Goal: Transaction & Acquisition: Purchase product/service

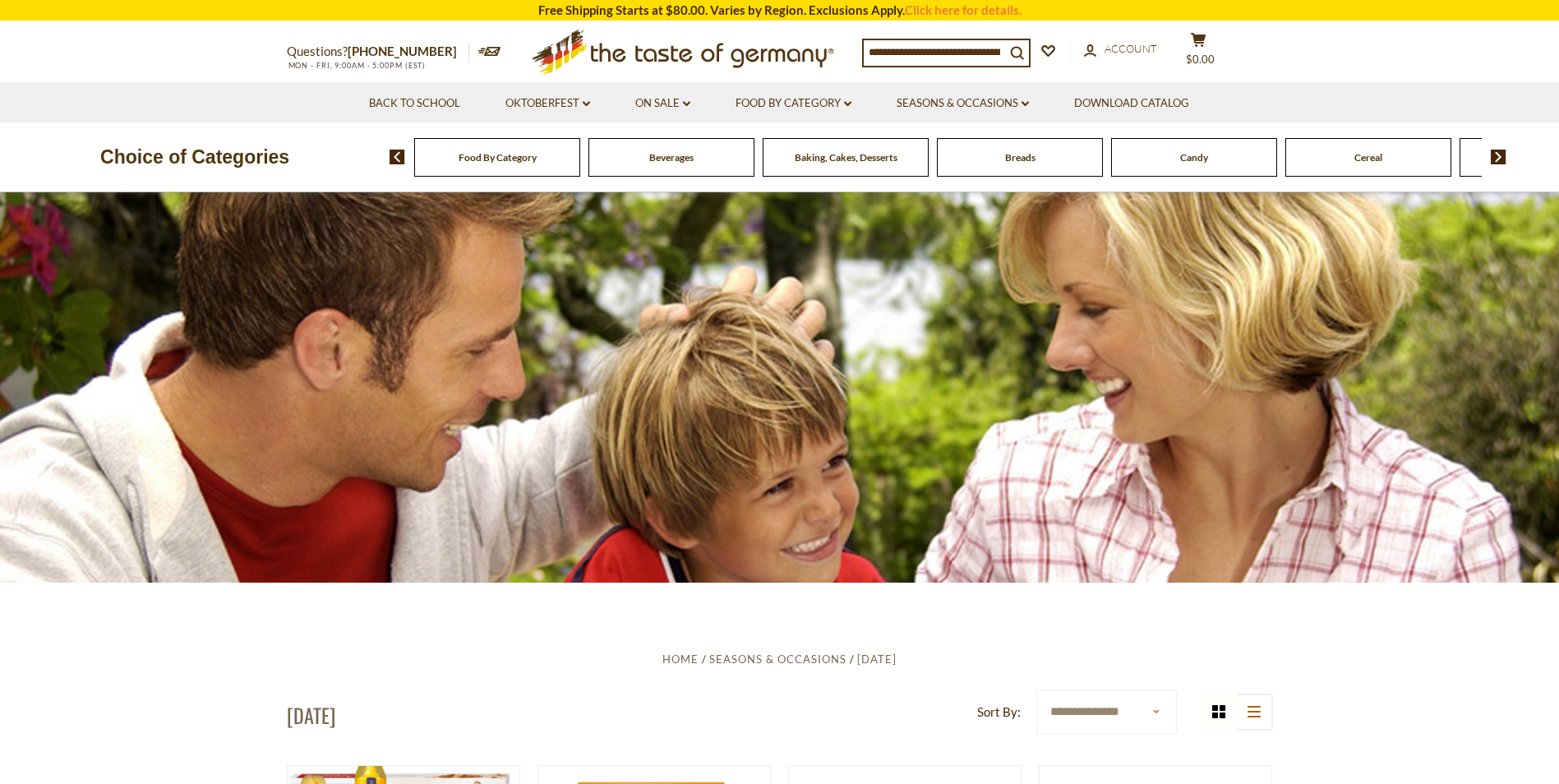
click at [581, 162] on div "Breads" at bounding box center [497, 157] width 166 height 39
click at [1032, 158] on span "Breads" at bounding box center [1020, 157] width 31 height 12
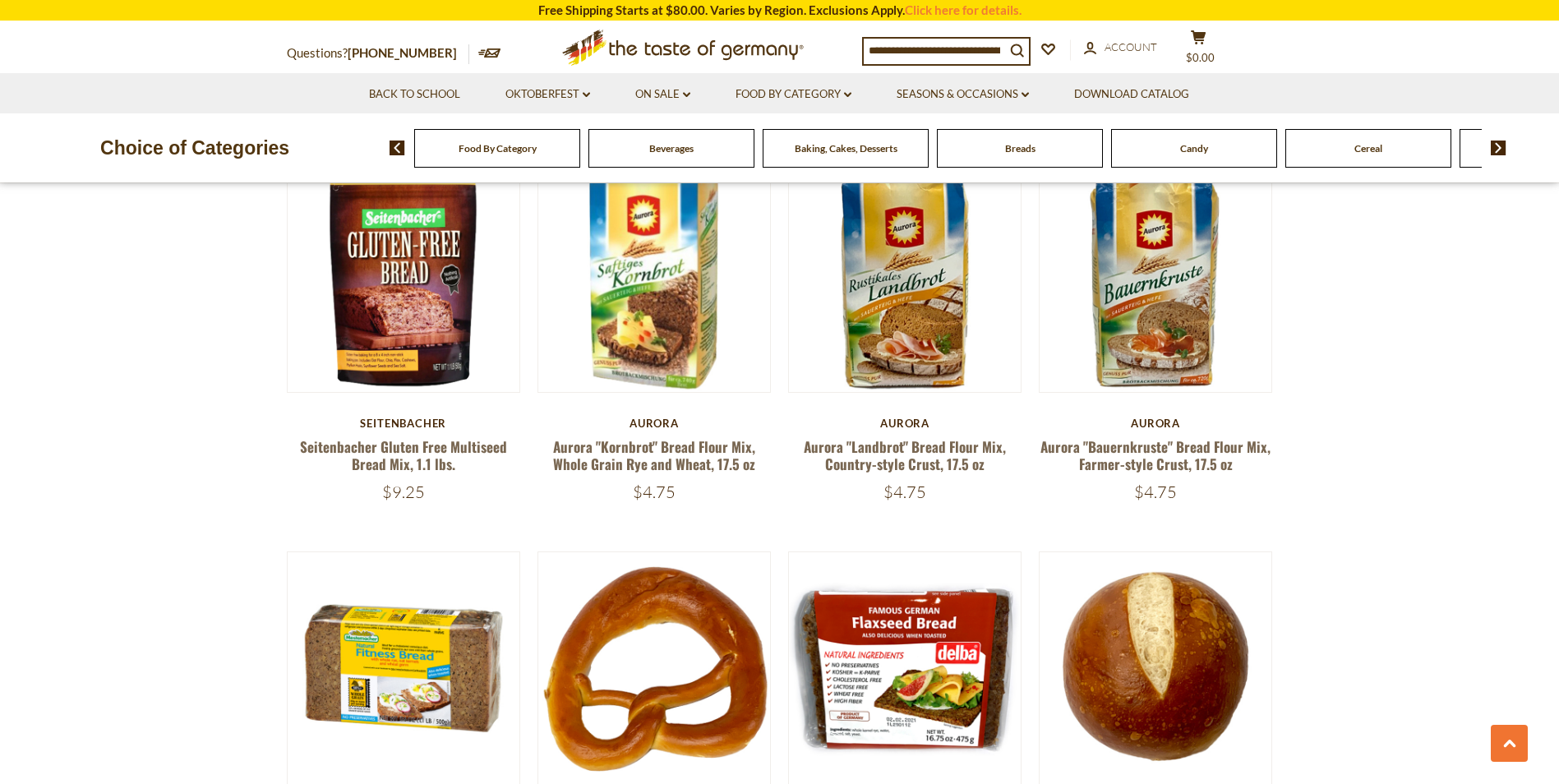
scroll to position [2054, 0]
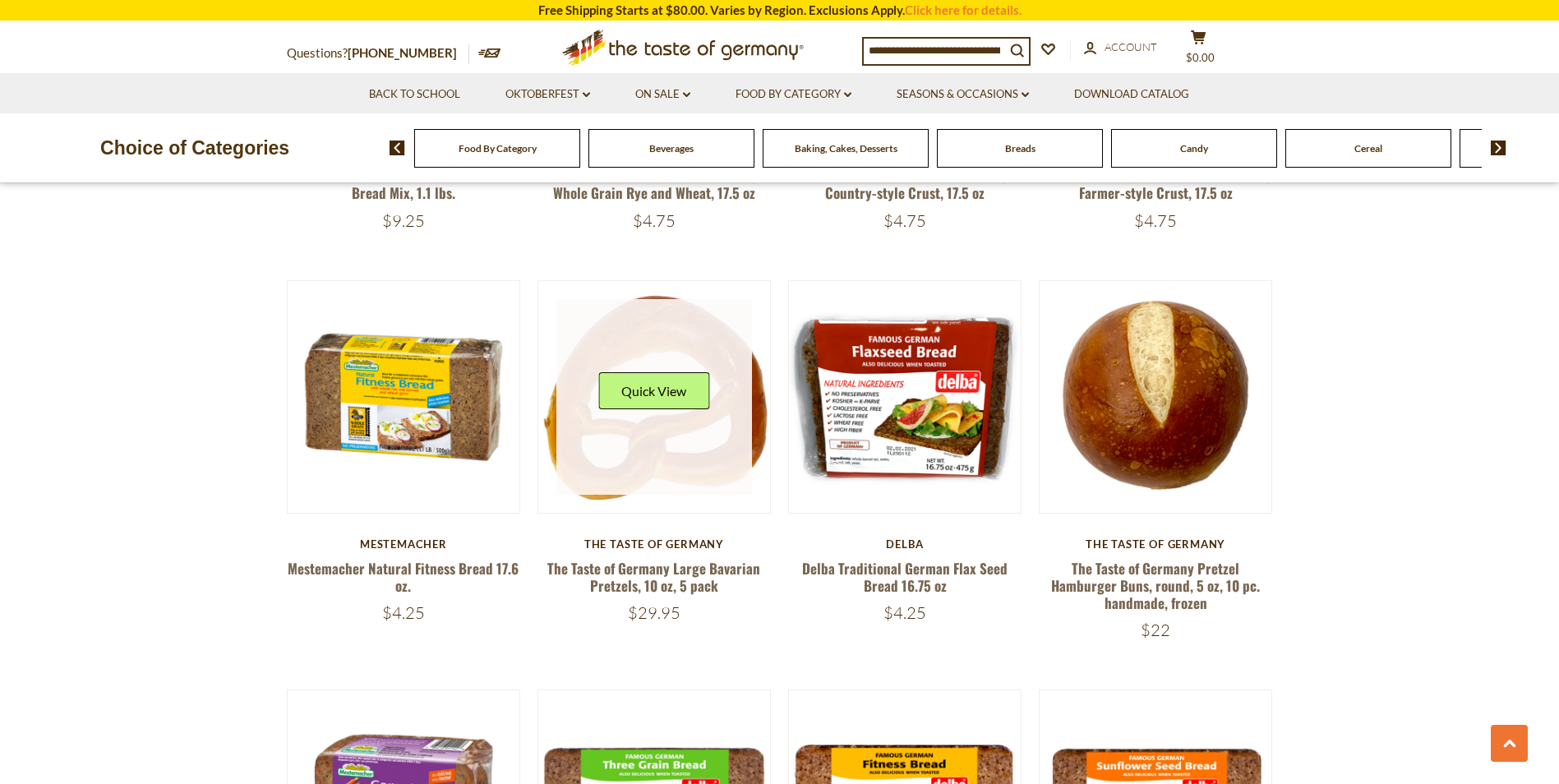
click at [674, 339] on link at bounding box center [653, 397] width 196 height 196
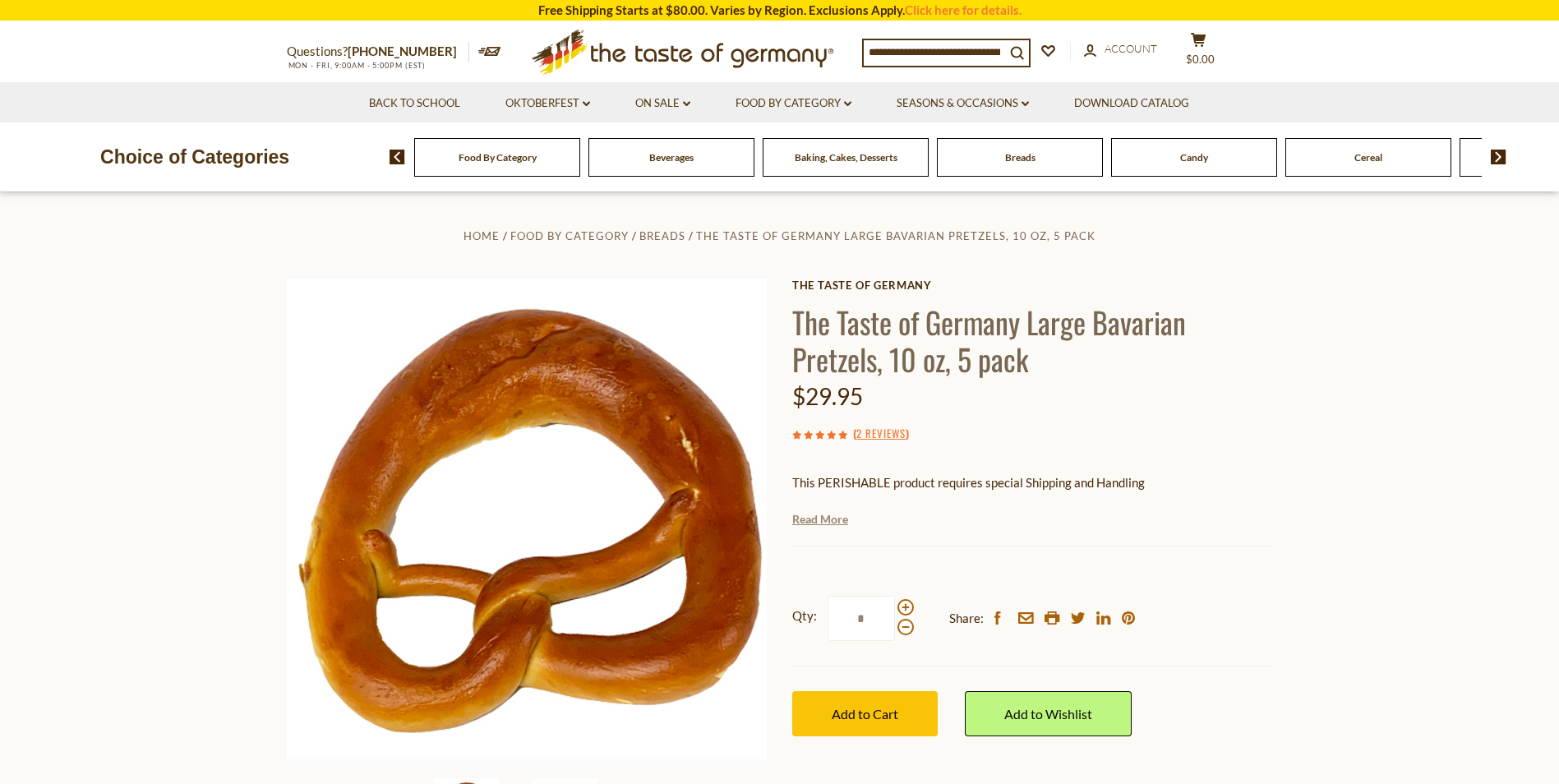
click at [817, 521] on link "Read More" at bounding box center [820, 519] width 56 height 17
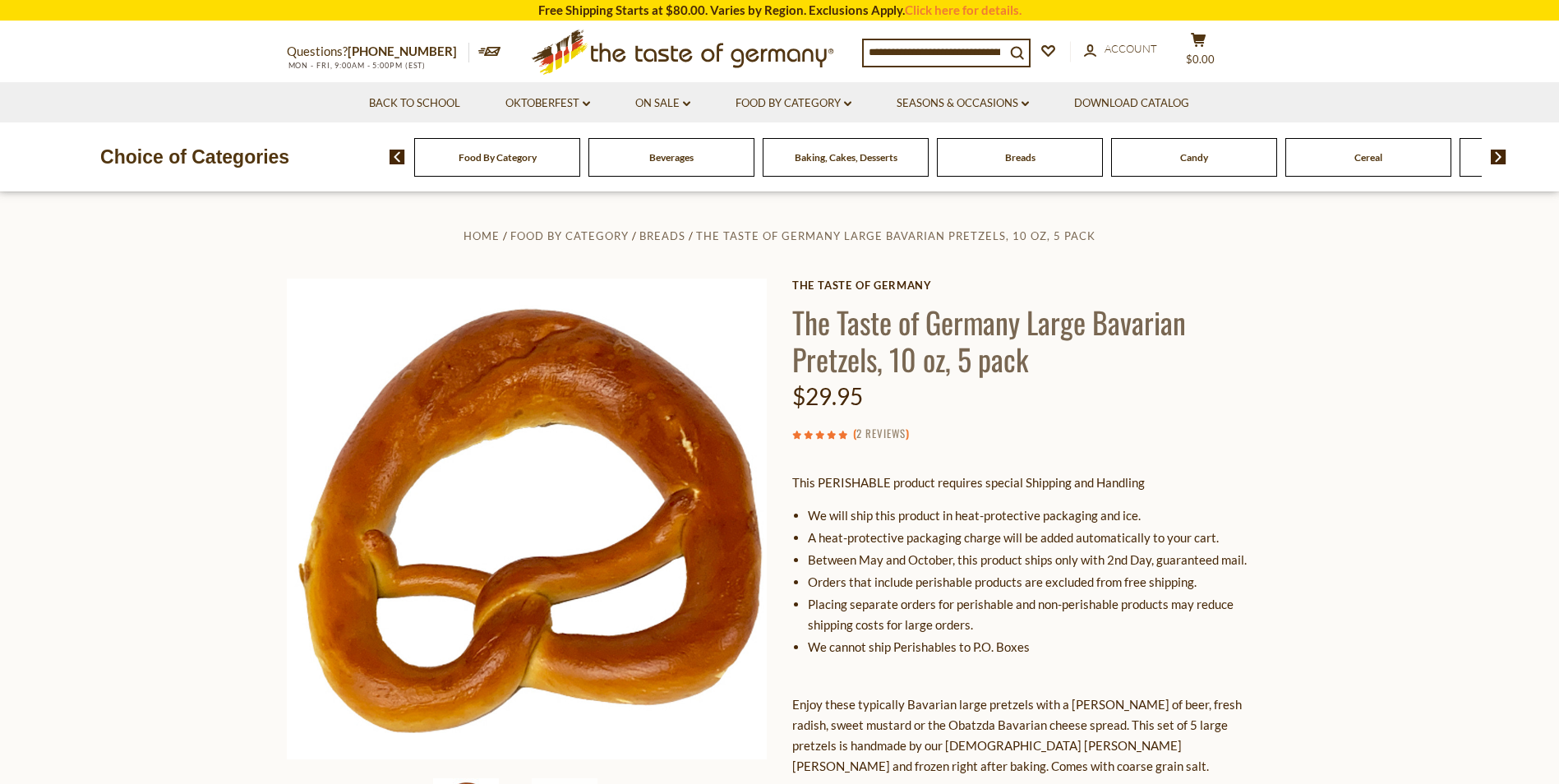
click at [871, 431] on link "2 Reviews" at bounding box center [881, 434] width 49 height 18
click at [885, 436] on link "2 Reviews" at bounding box center [881, 434] width 49 height 18
click at [884, 431] on link "2 Reviews" at bounding box center [881, 434] width 49 height 18
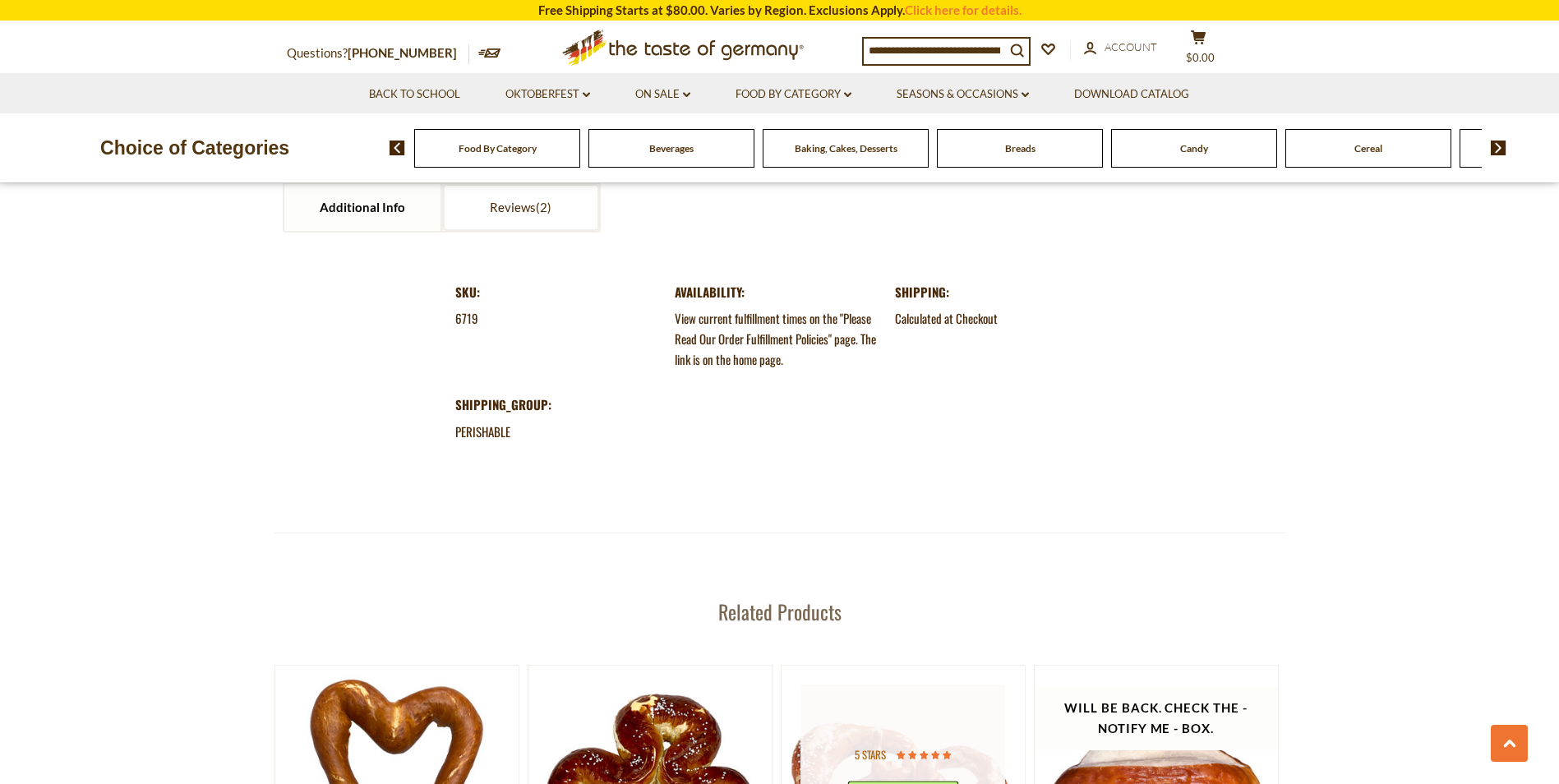
scroll to position [2464, 0]
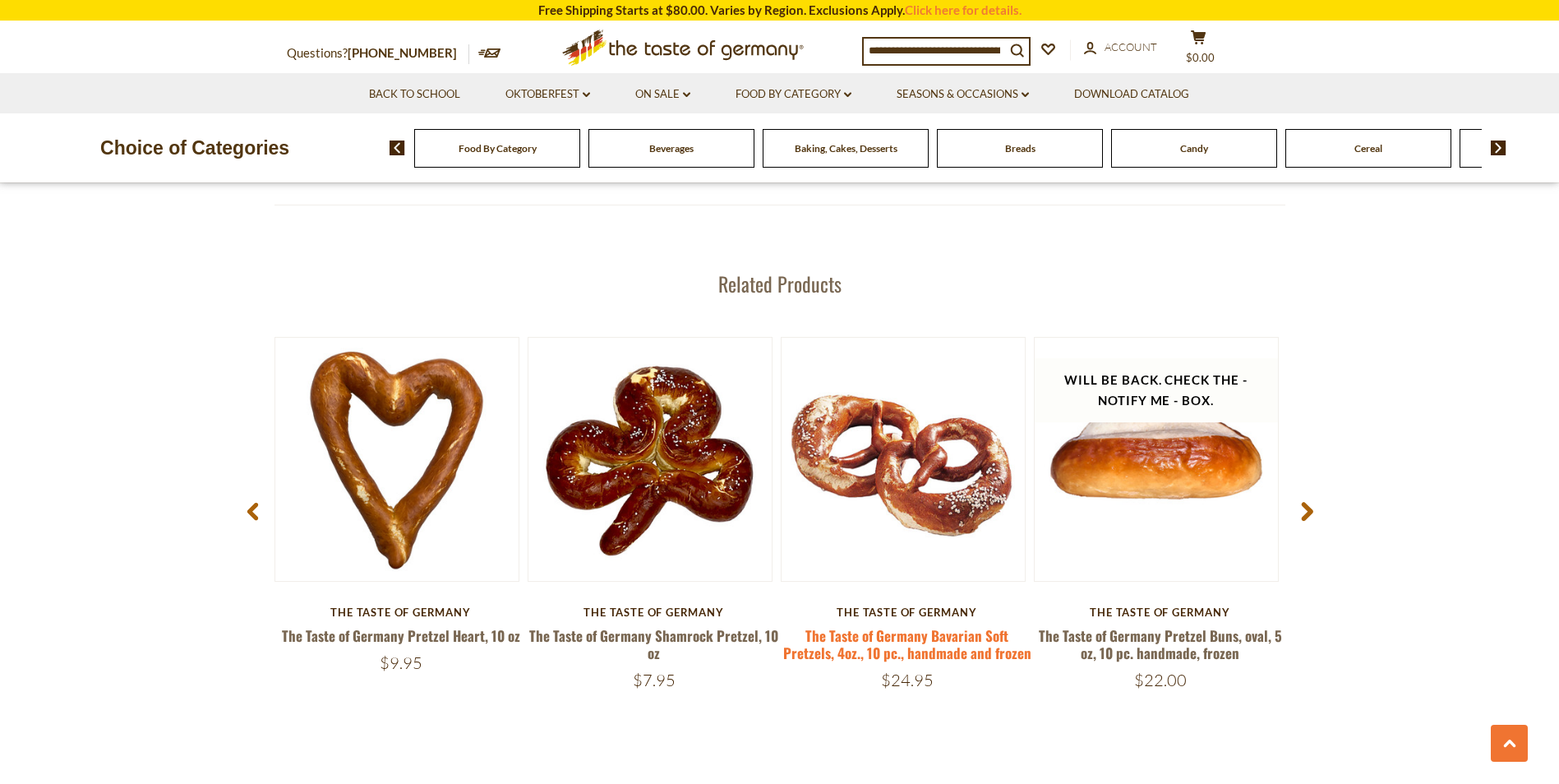
click at [922, 644] on link "The Taste of Germany Bavarian Soft Pretzels, 4oz., 10 pc., handmade and frozen" at bounding box center [907, 644] width 249 height 38
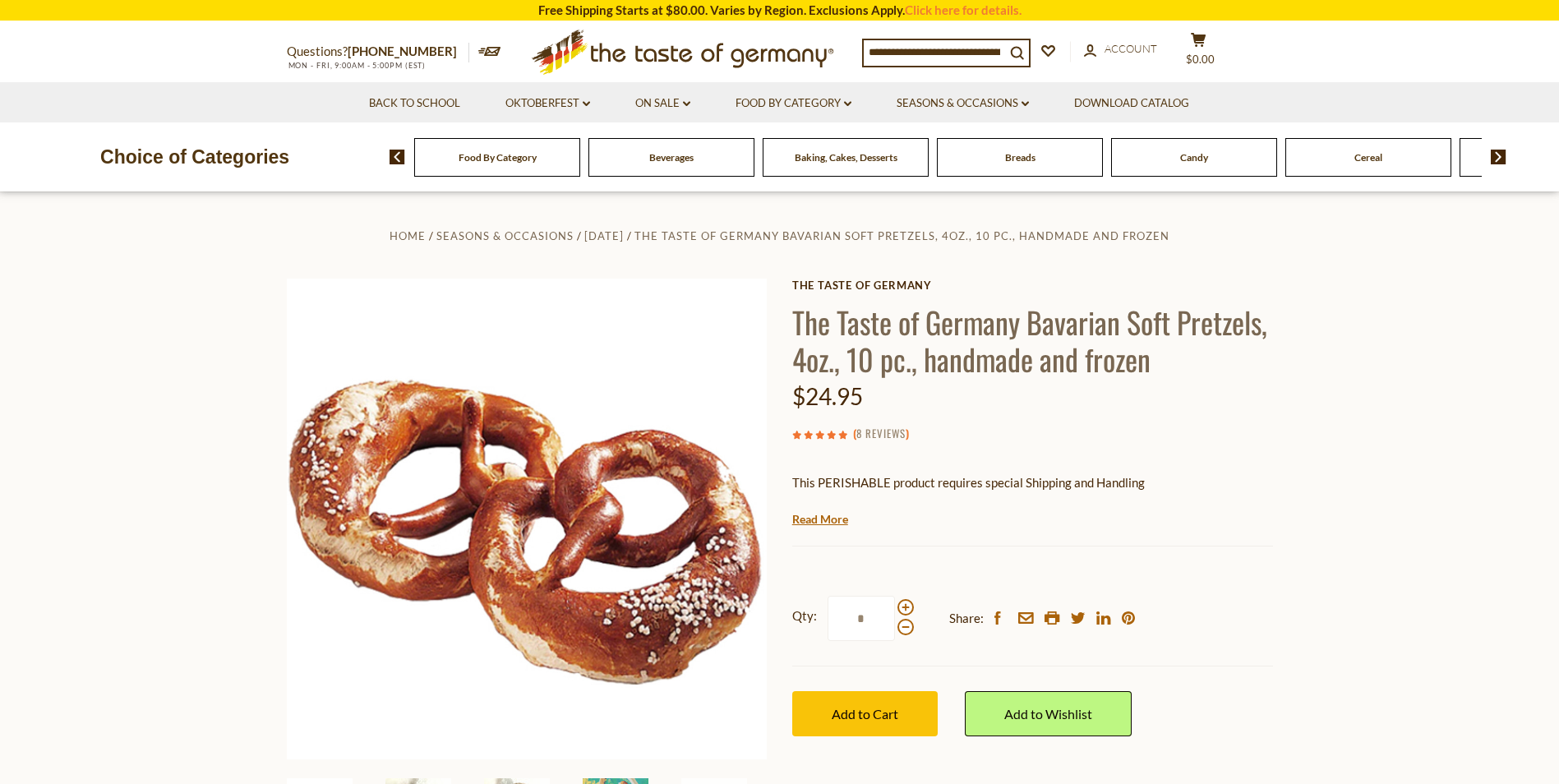
click at [884, 429] on link "8 Reviews" at bounding box center [881, 434] width 49 height 18
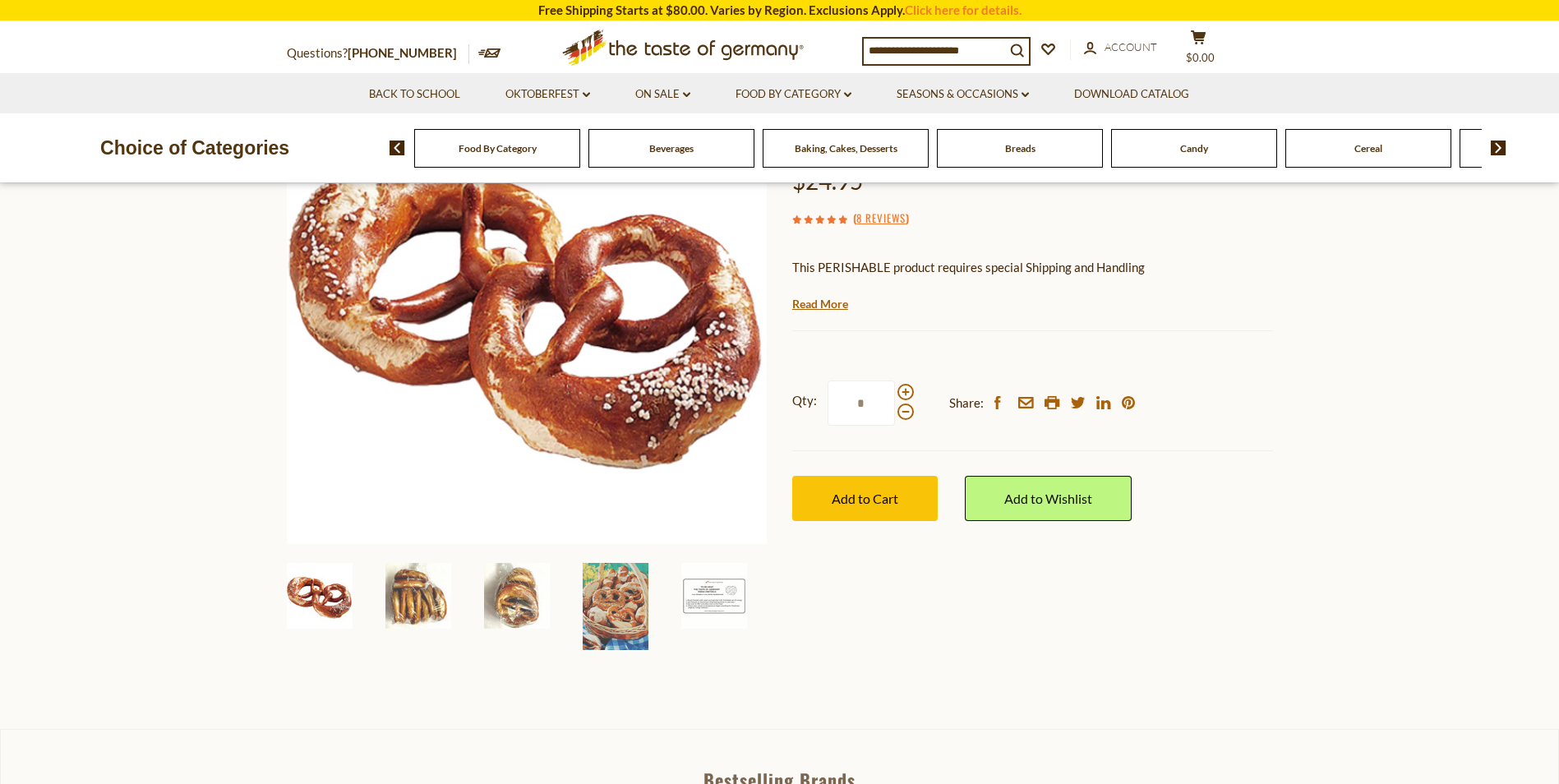
scroll to position [164, 0]
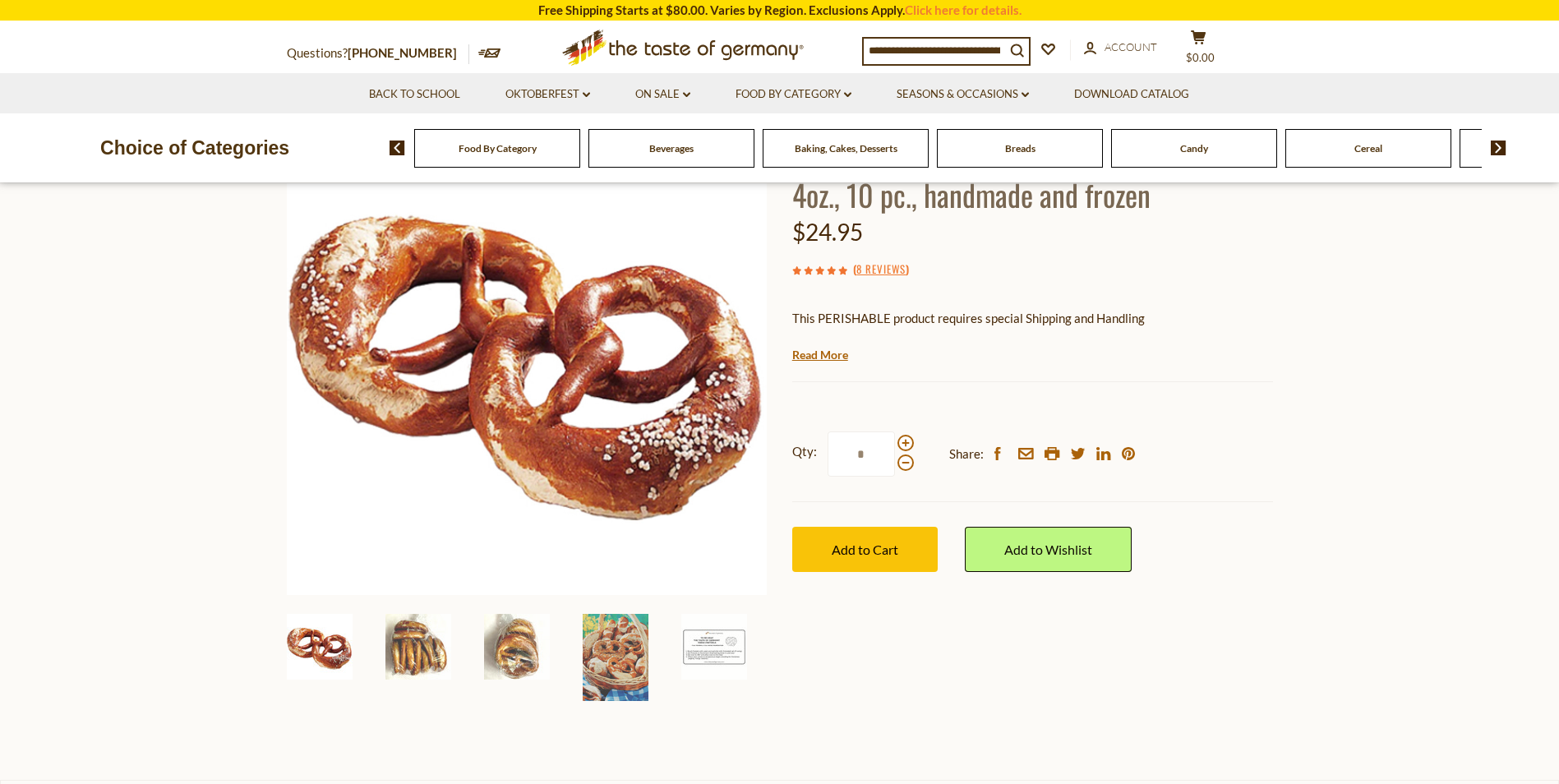
drag, startPoint x: 825, startPoint y: 349, endPoint x: 821, endPoint y: 362, distance: 13.6
click at [825, 351] on link "Read More" at bounding box center [820, 355] width 56 height 17
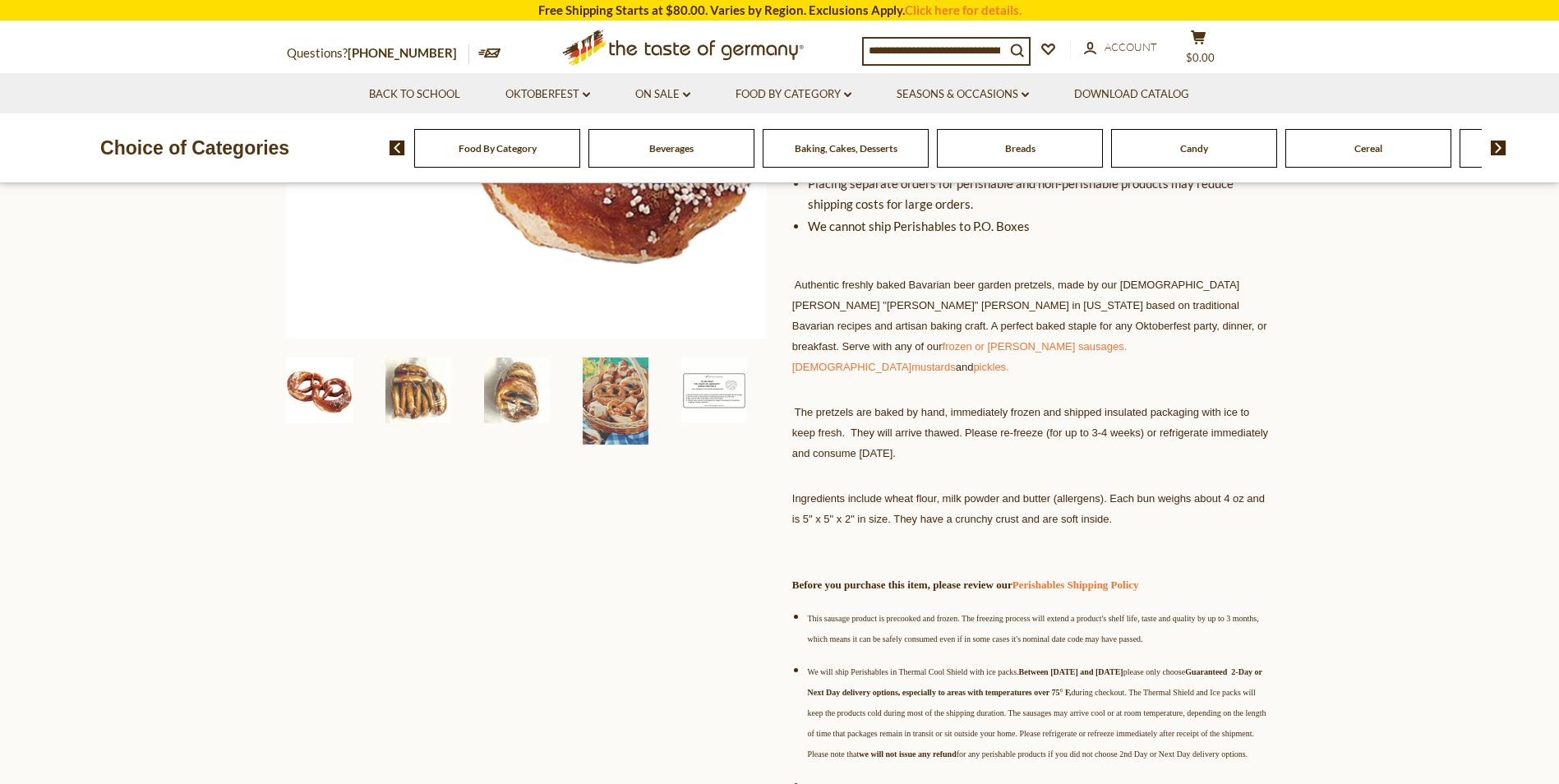
scroll to position [411, 0]
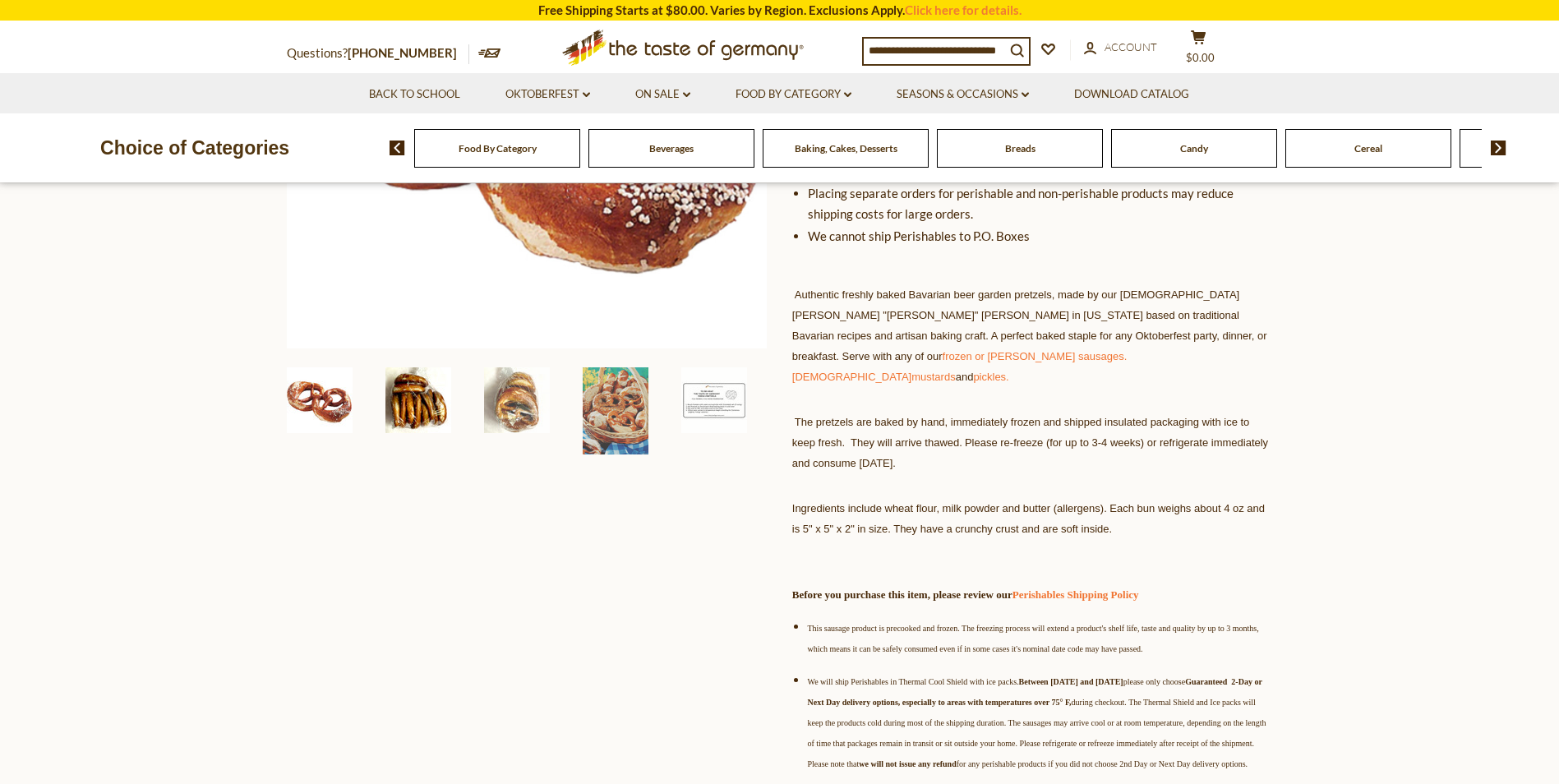
click at [429, 392] on img at bounding box center [418, 399] width 66 height 66
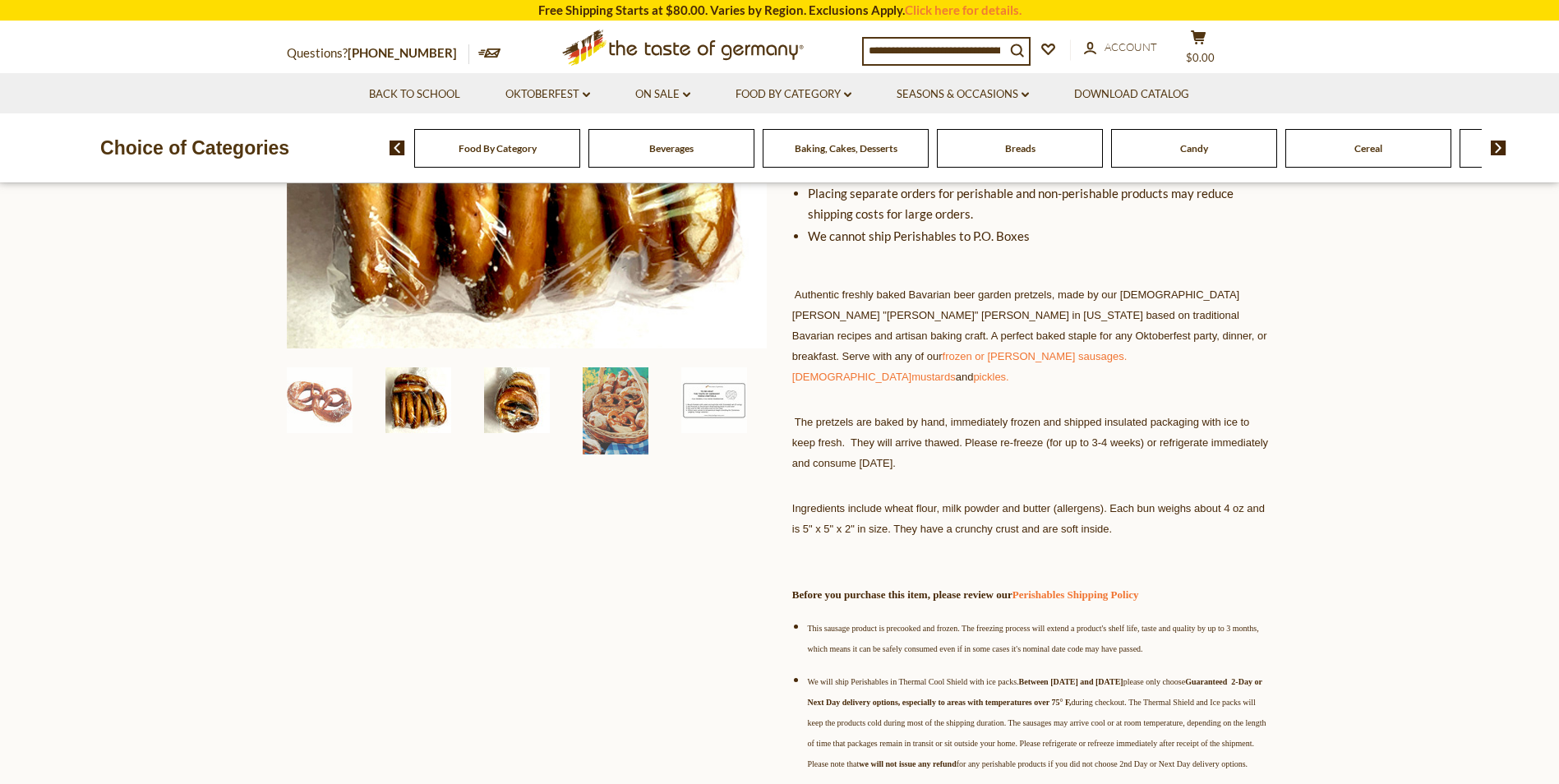
click at [518, 412] on img at bounding box center [516, 399] width 66 height 66
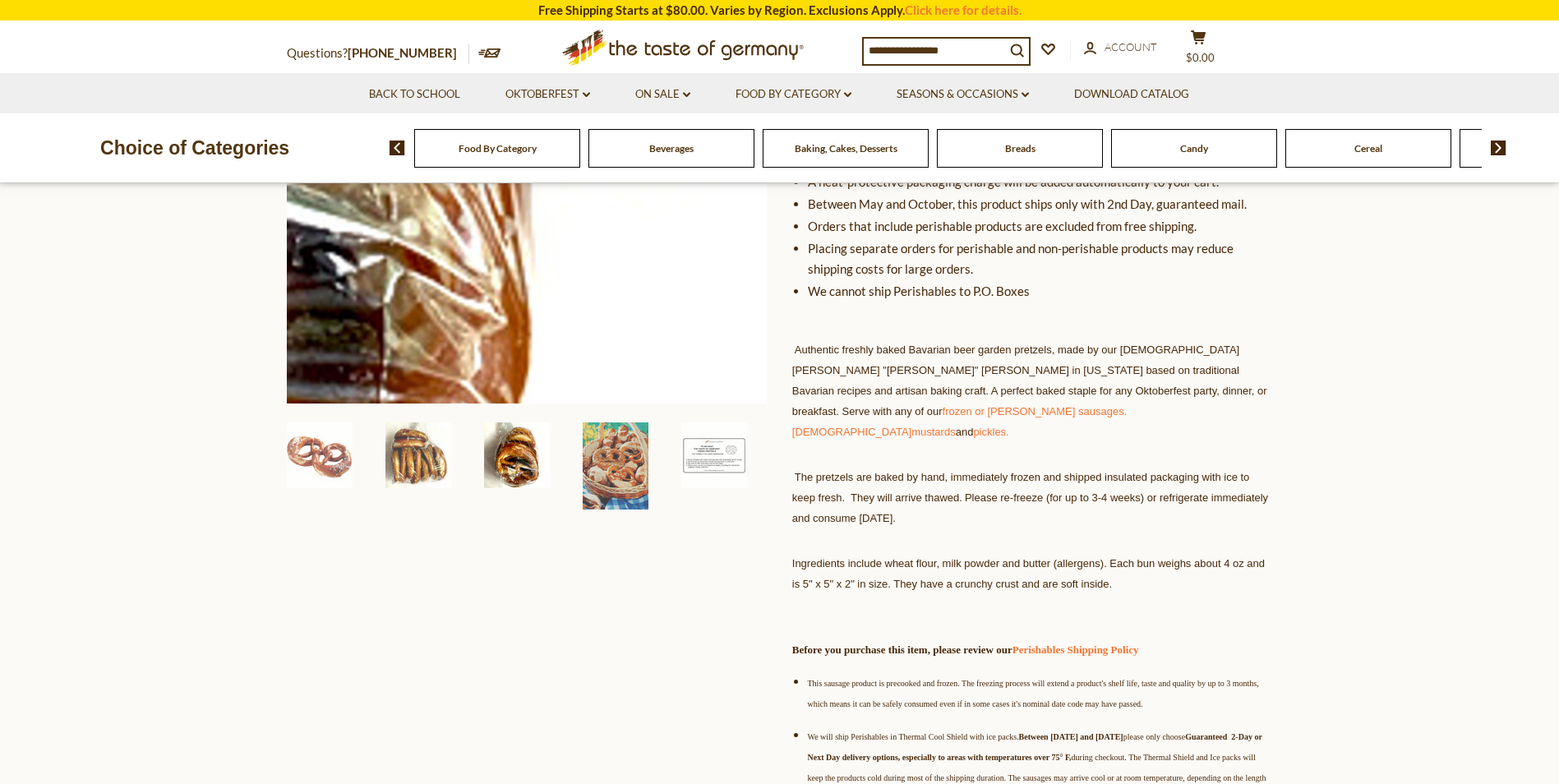
scroll to position [328, 0]
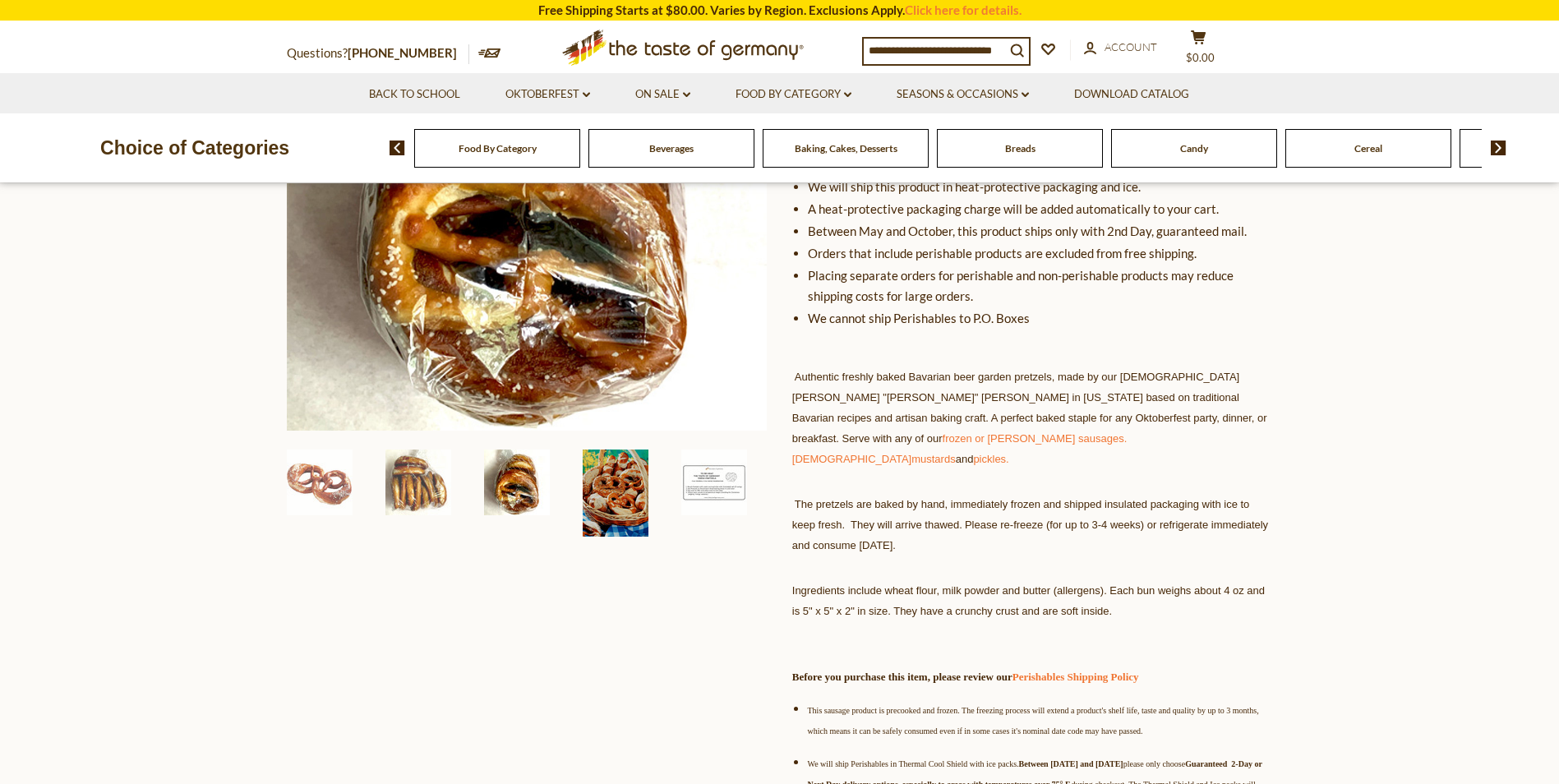
click at [618, 478] on img at bounding box center [615, 493] width 66 height 87
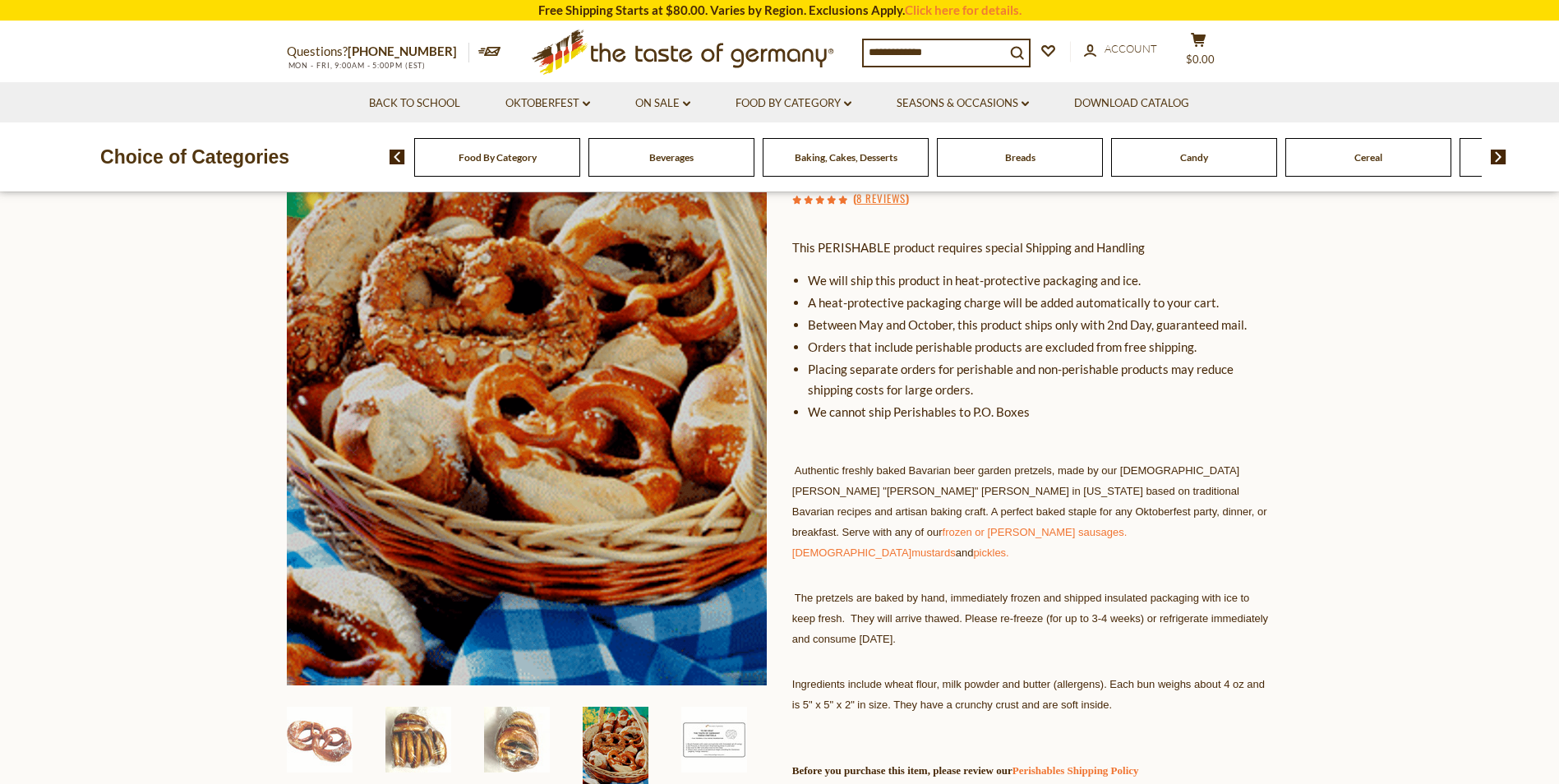
scroll to position [0, 0]
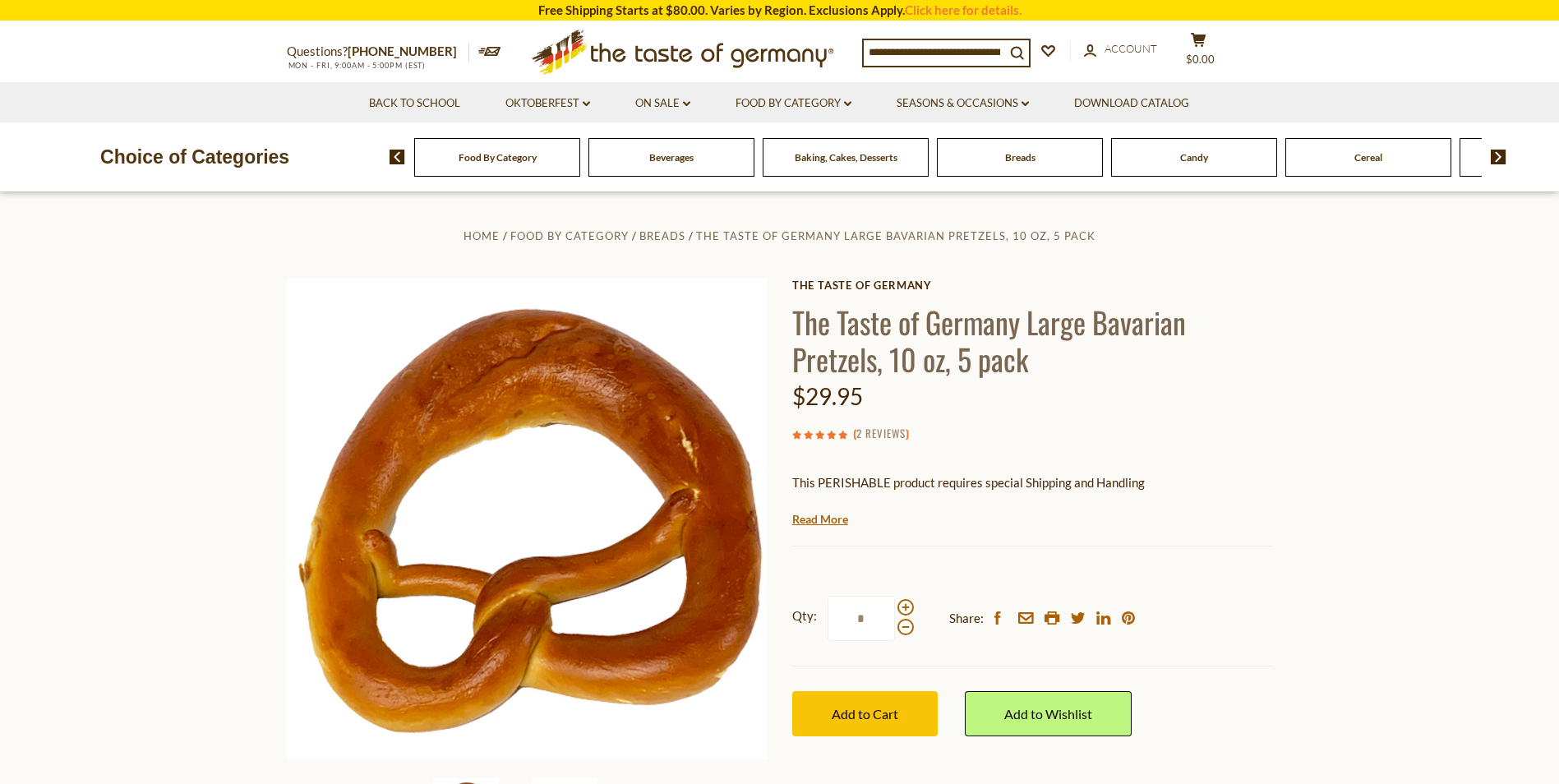
click at [884, 431] on link "2 Reviews" at bounding box center [881, 434] width 49 height 18
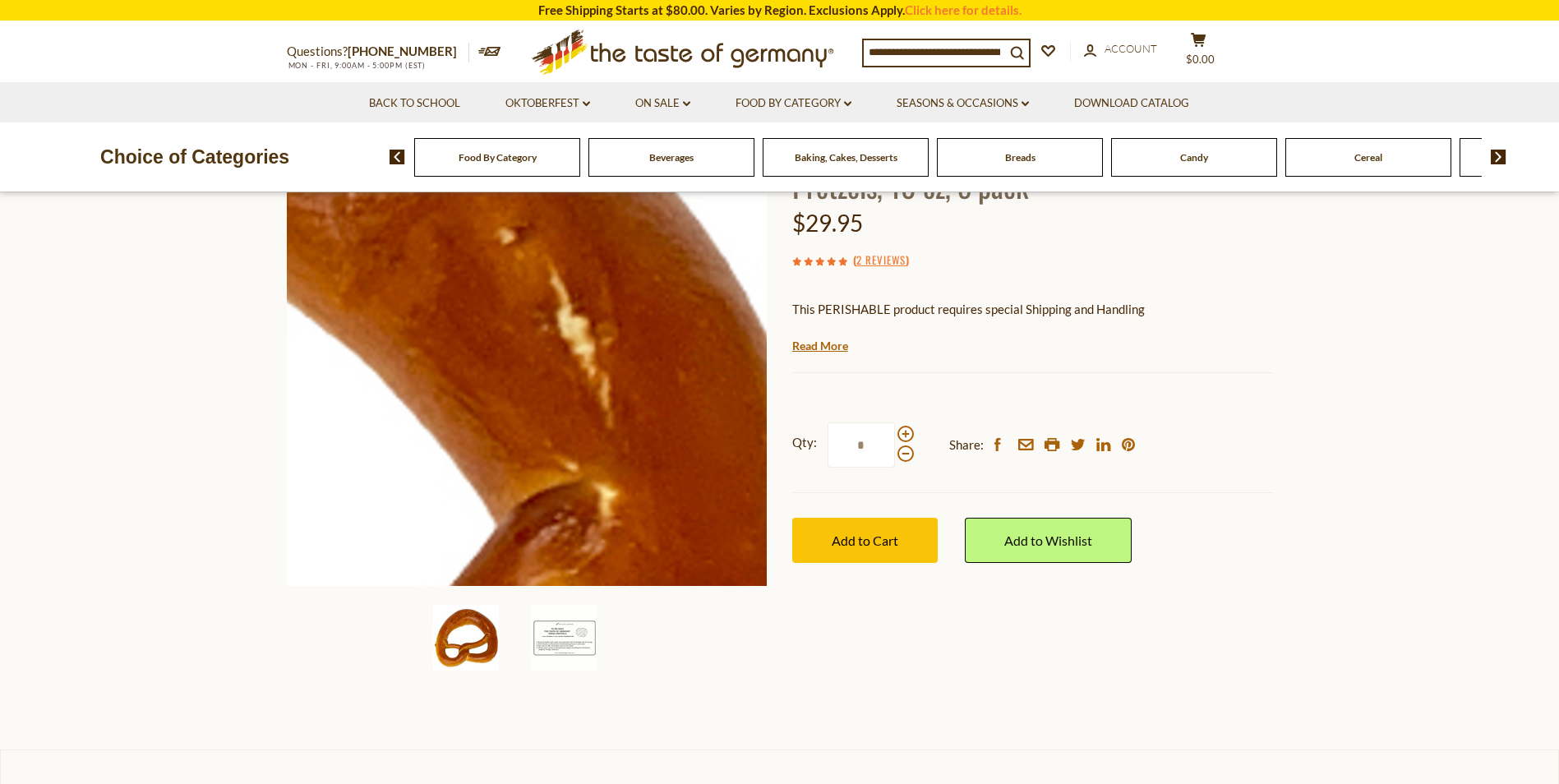
scroll to position [4, 0]
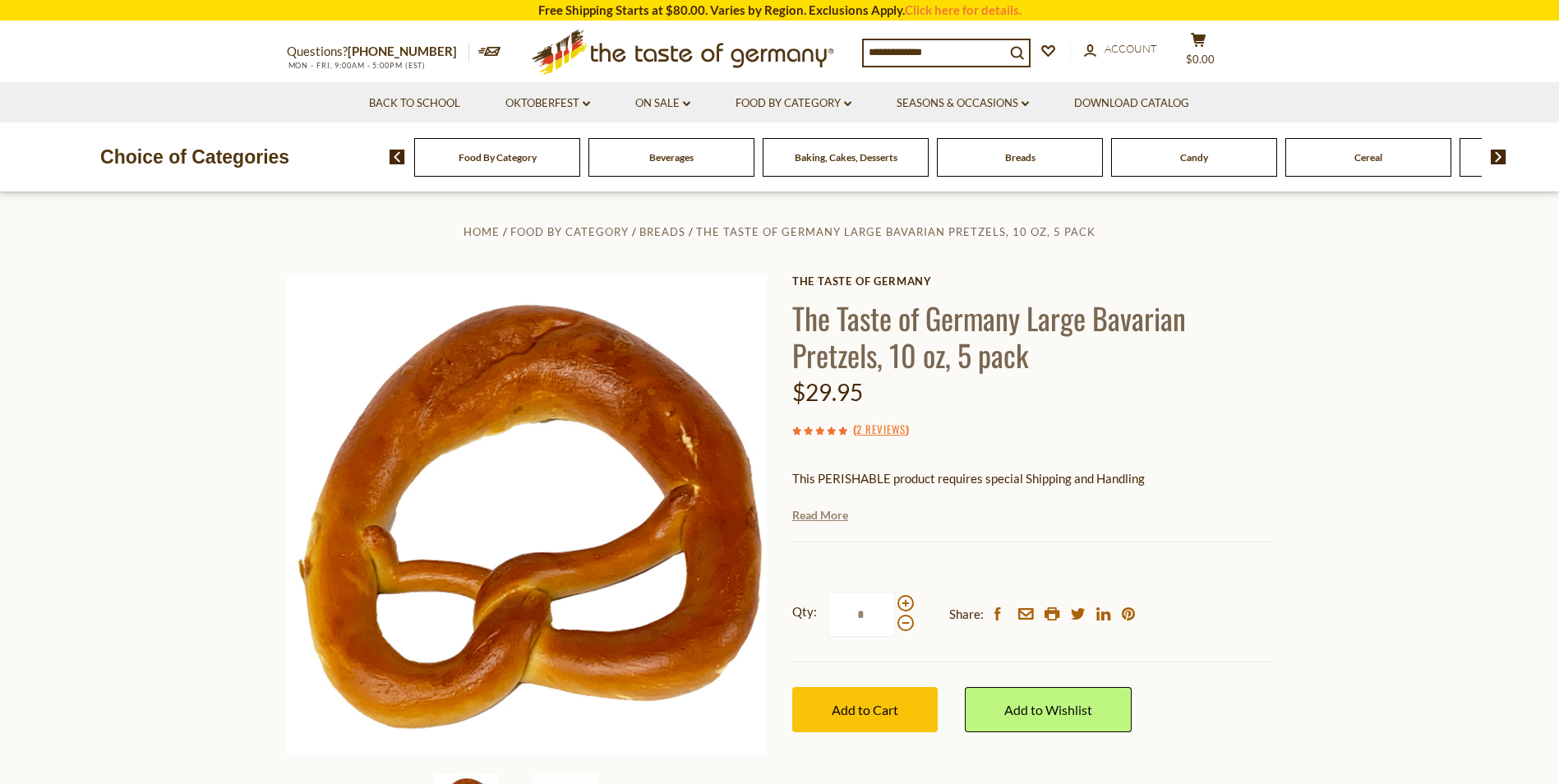
click at [831, 514] on link "Read More" at bounding box center [820, 514] width 56 height 17
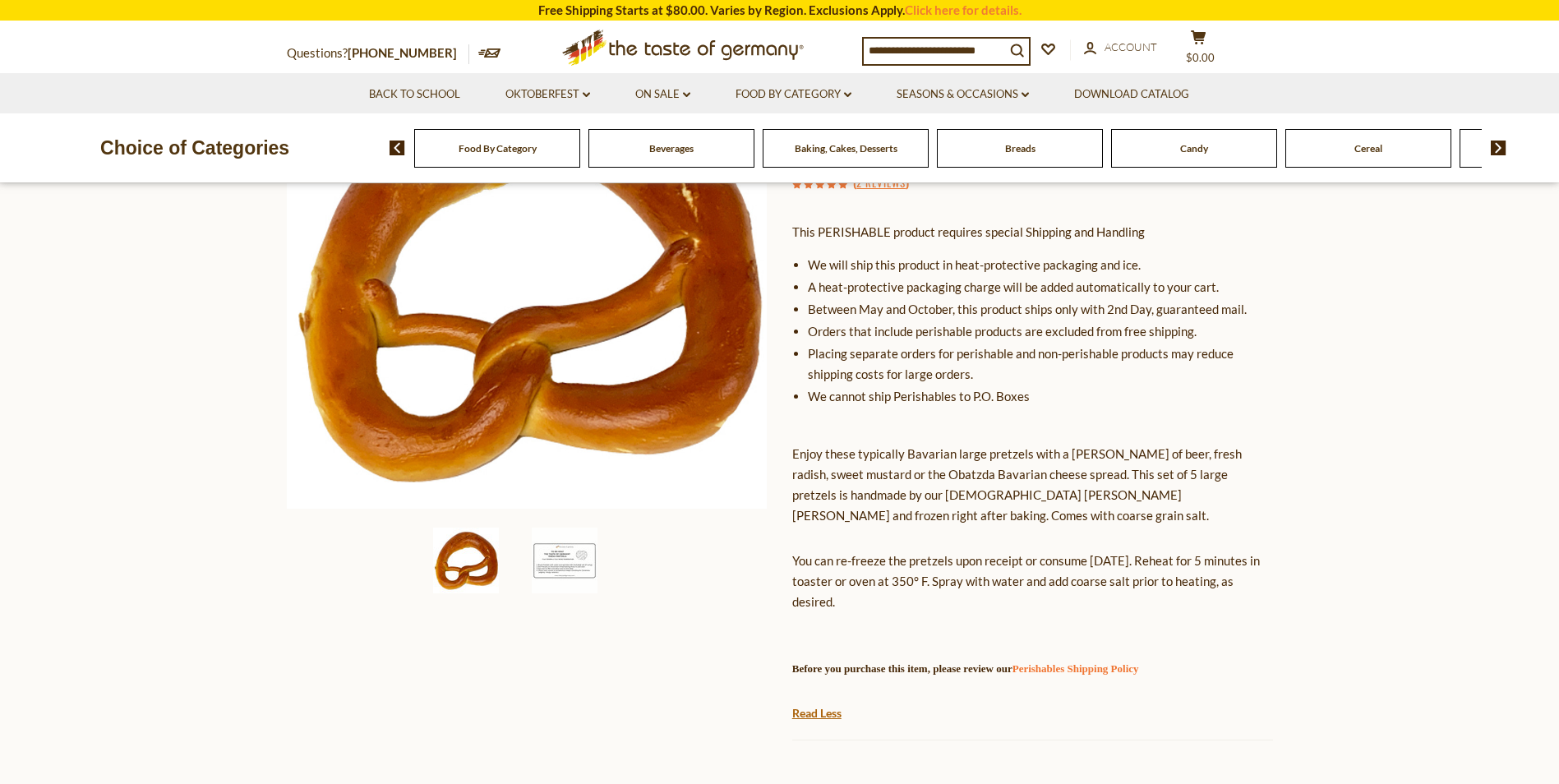
scroll to position [0, 0]
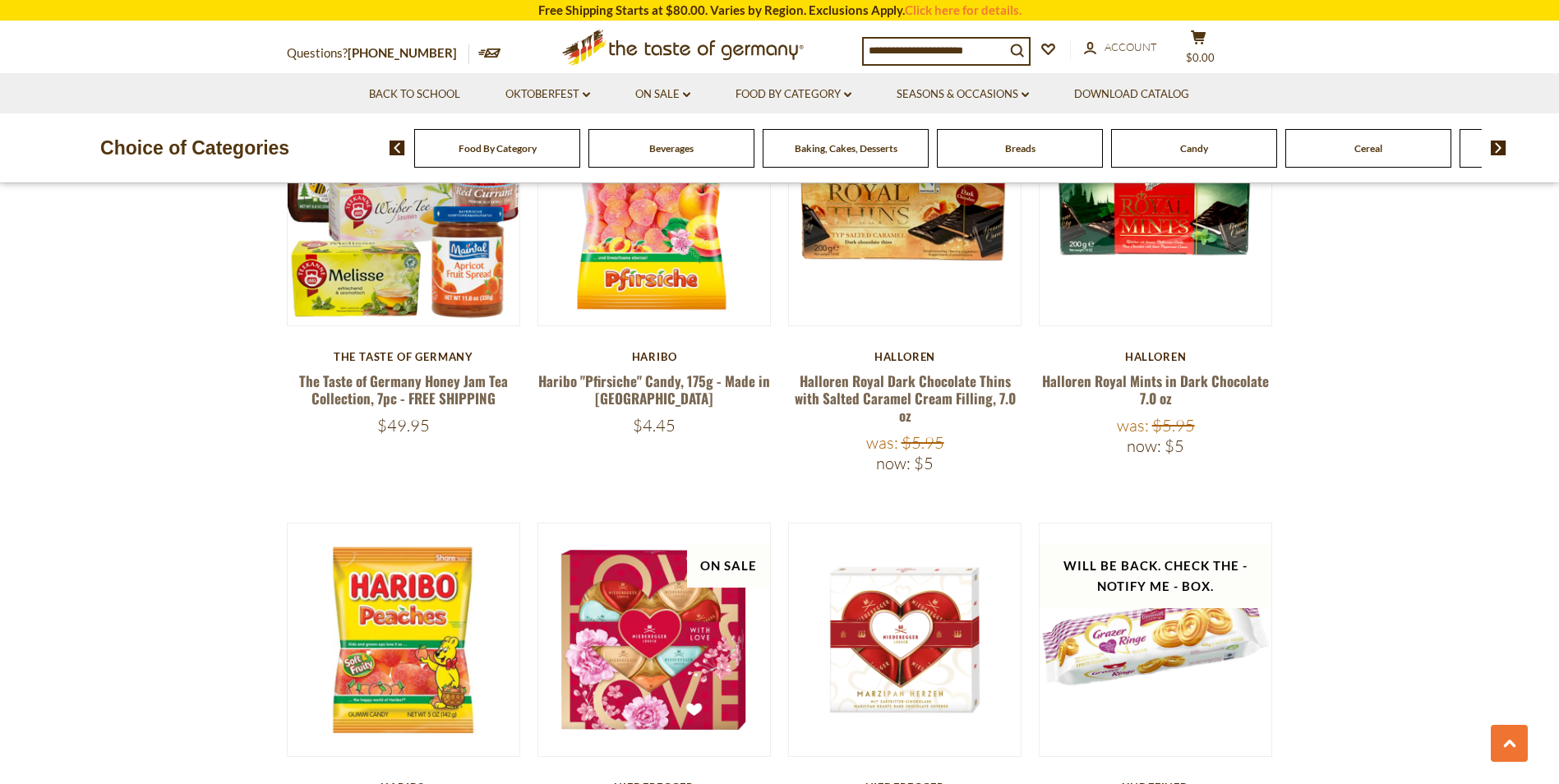
scroll to position [903, 0]
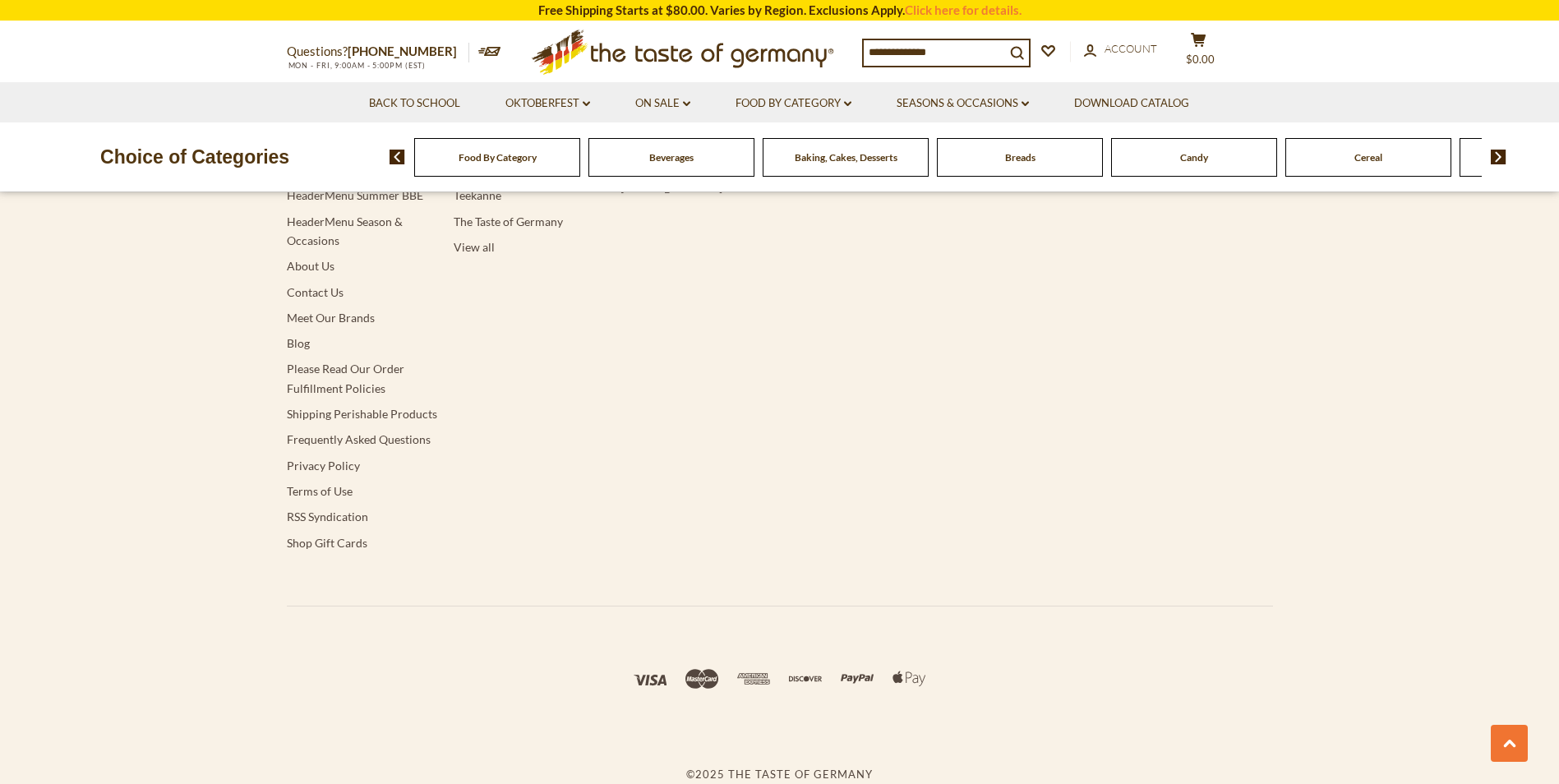
scroll to position [1656, 0]
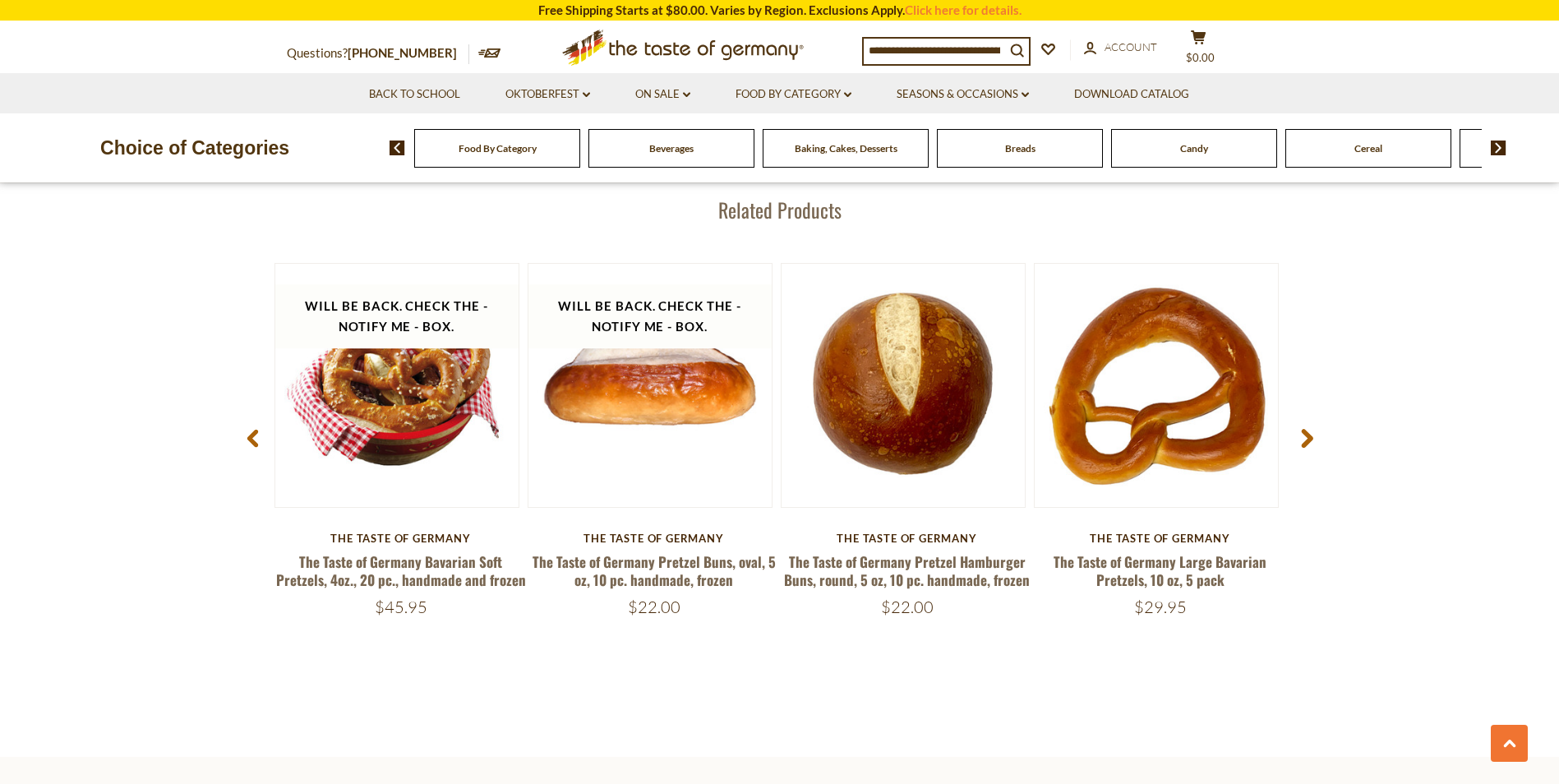
scroll to position [3122, 0]
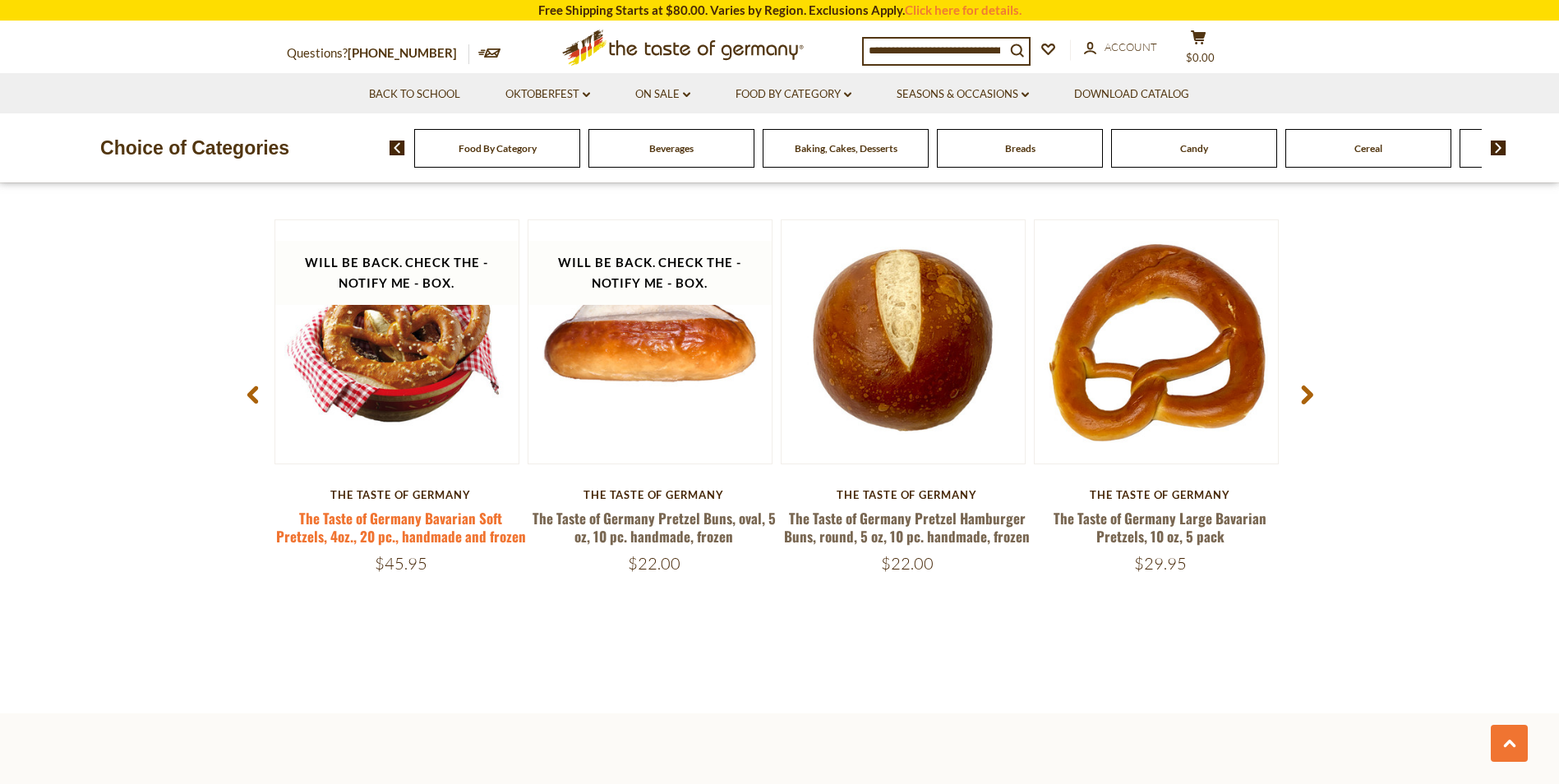
click at [429, 537] on link "The Taste of Germany Bavarian Soft Pretzels, 4oz., 20 pc., handmade and frozen" at bounding box center [401, 526] width 249 height 38
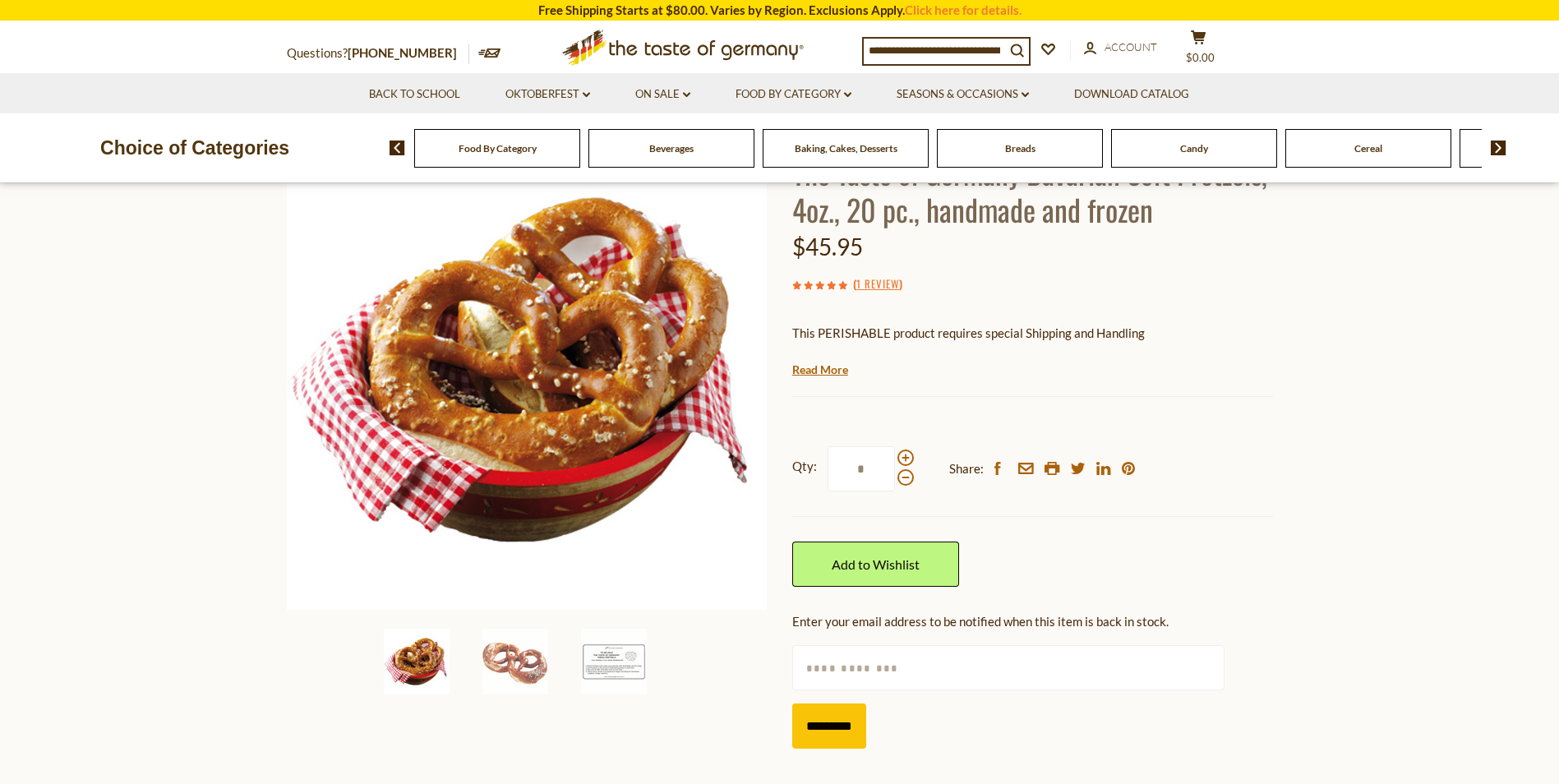
scroll to position [164, 0]
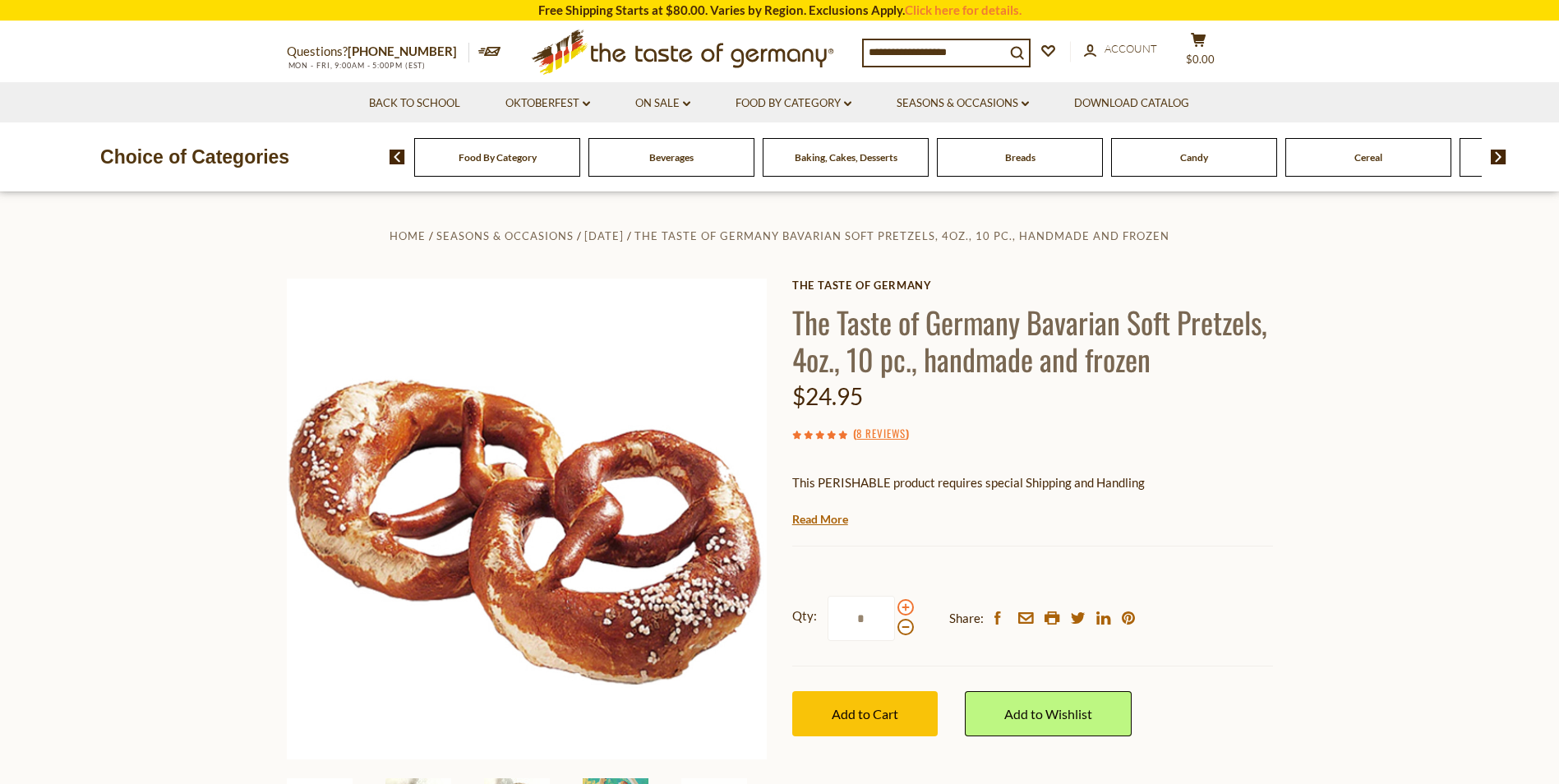
click at [906, 607] on span at bounding box center [906, 607] width 17 height 17
click at [895, 607] on input "*" at bounding box center [861, 617] width 68 height 45
click at [910, 633] on span at bounding box center [906, 627] width 17 height 17
click at [895, 633] on input "*" at bounding box center [861, 617] width 68 height 45
click at [906, 609] on span at bounding box center [906, 607] width 17 height 17
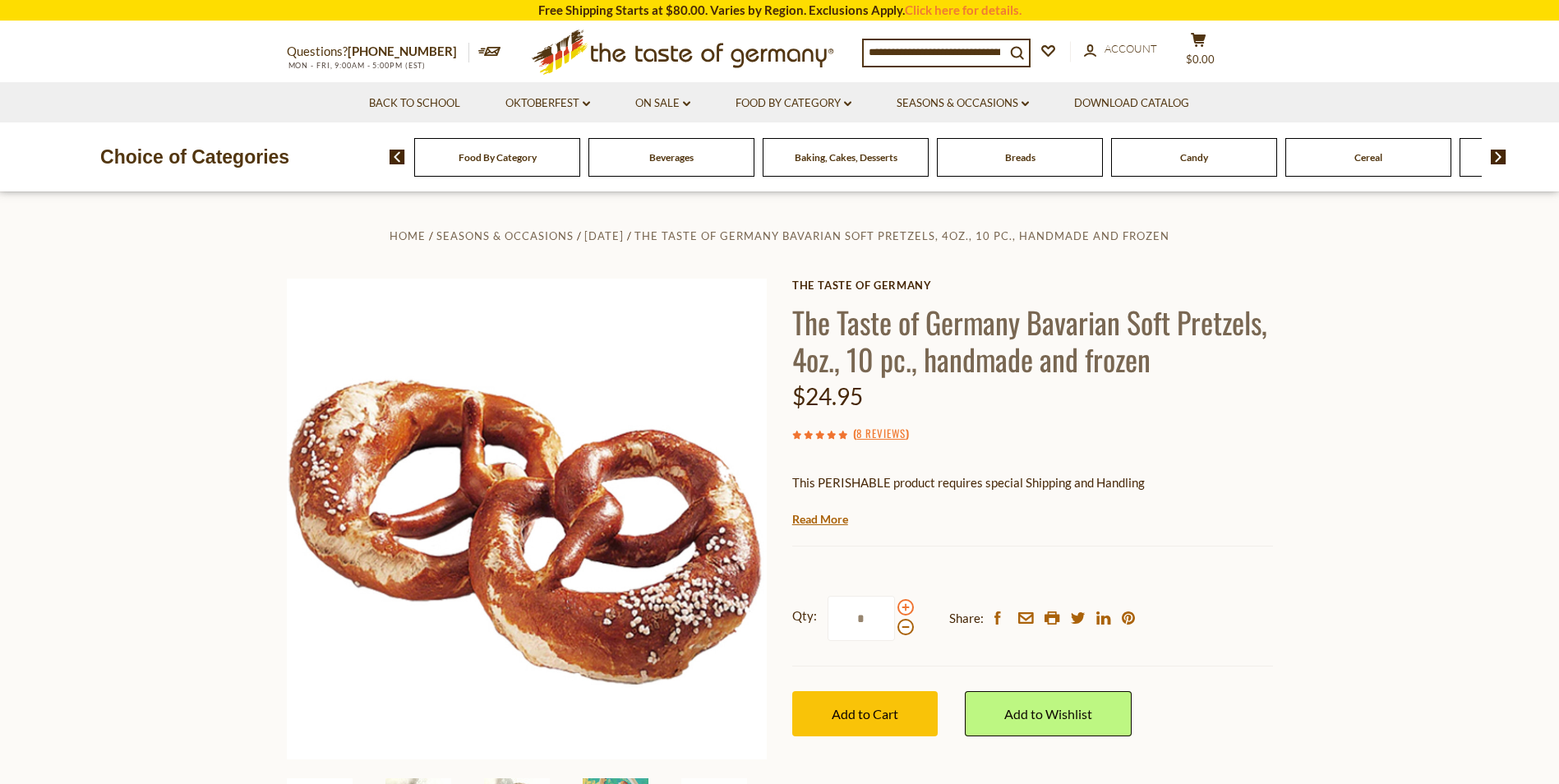
click at [895, 609] on input "*" at bounding box center [861, 617] width 68 height 45
click at [906, 609] on span at bounding box center [906, 607] width 17 height 17
click at [895, 609] on input "*" at bounding box center [861, 617] width 68 height 45
click at [904, 628] on span at bounding box center [906, 627] width 17 height 17
click at [895, 628] on input "*" at bounding box center [861, 617] width 68 height 45
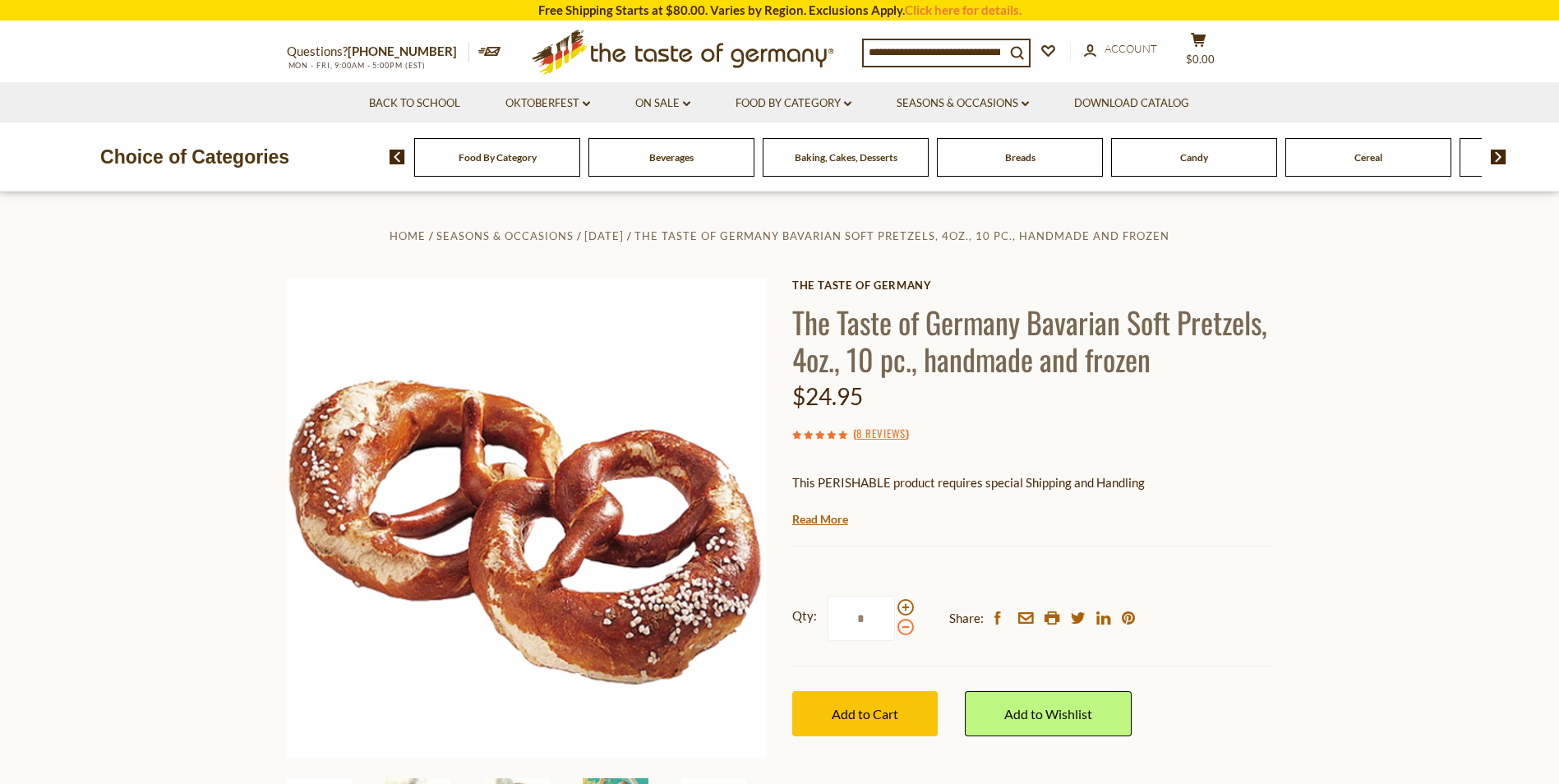
click at [904, 628] on span at bounding box center [906, 627] width 17 height 17
click at [895, 628] on input "*" at bounding box center [861, 617] width 68 height 45
type input "*"
click at [849, 712] on span "Add to Cart" at bounding box center [865, 714] width 67 height 16
click at [1206, 40] on icon at bounding box center [1198, 40] width 15 height 14
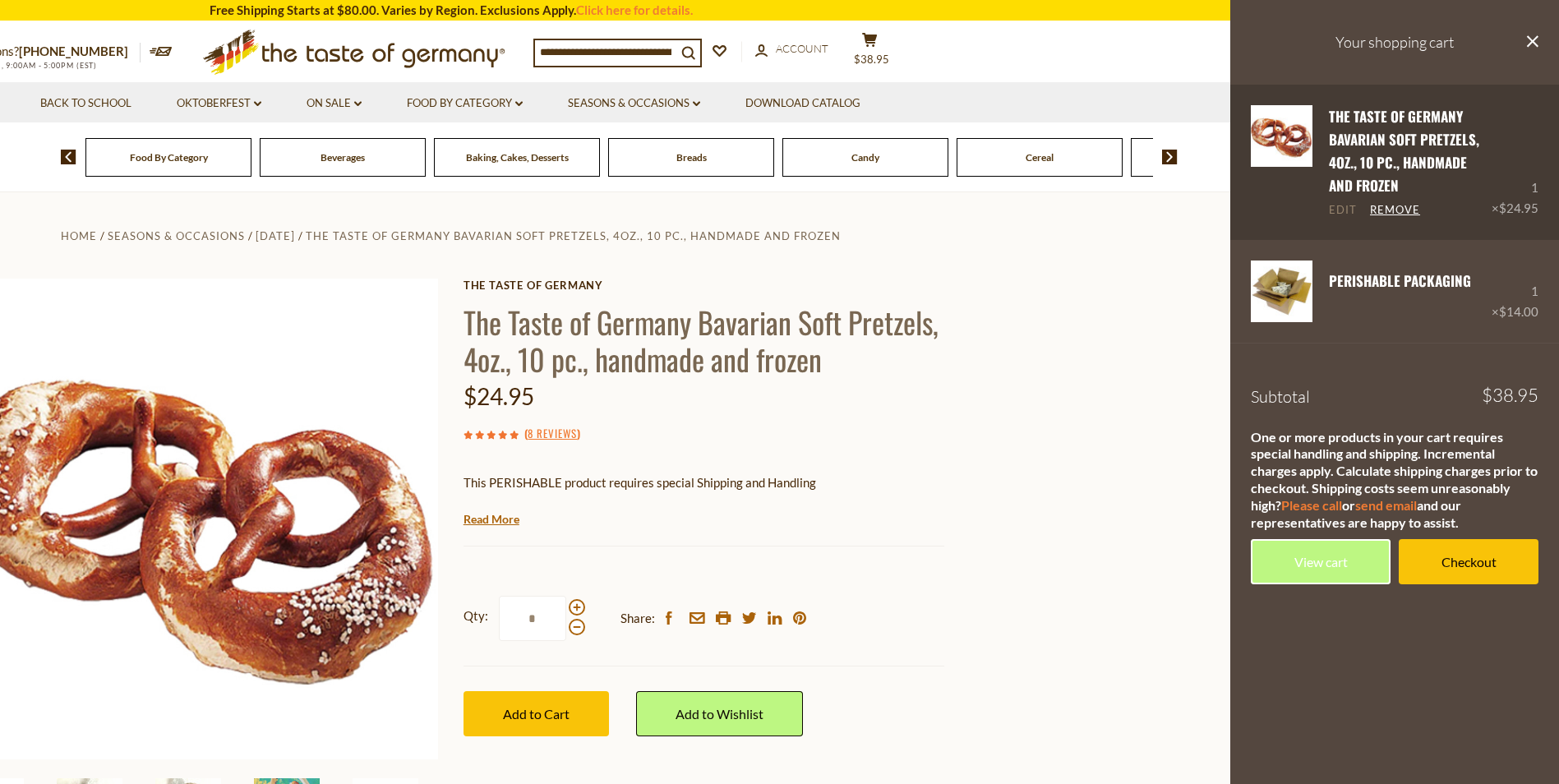
click at [1341, 210] on link "Edit" at bounding box center [1343, 210] width 28 height 15
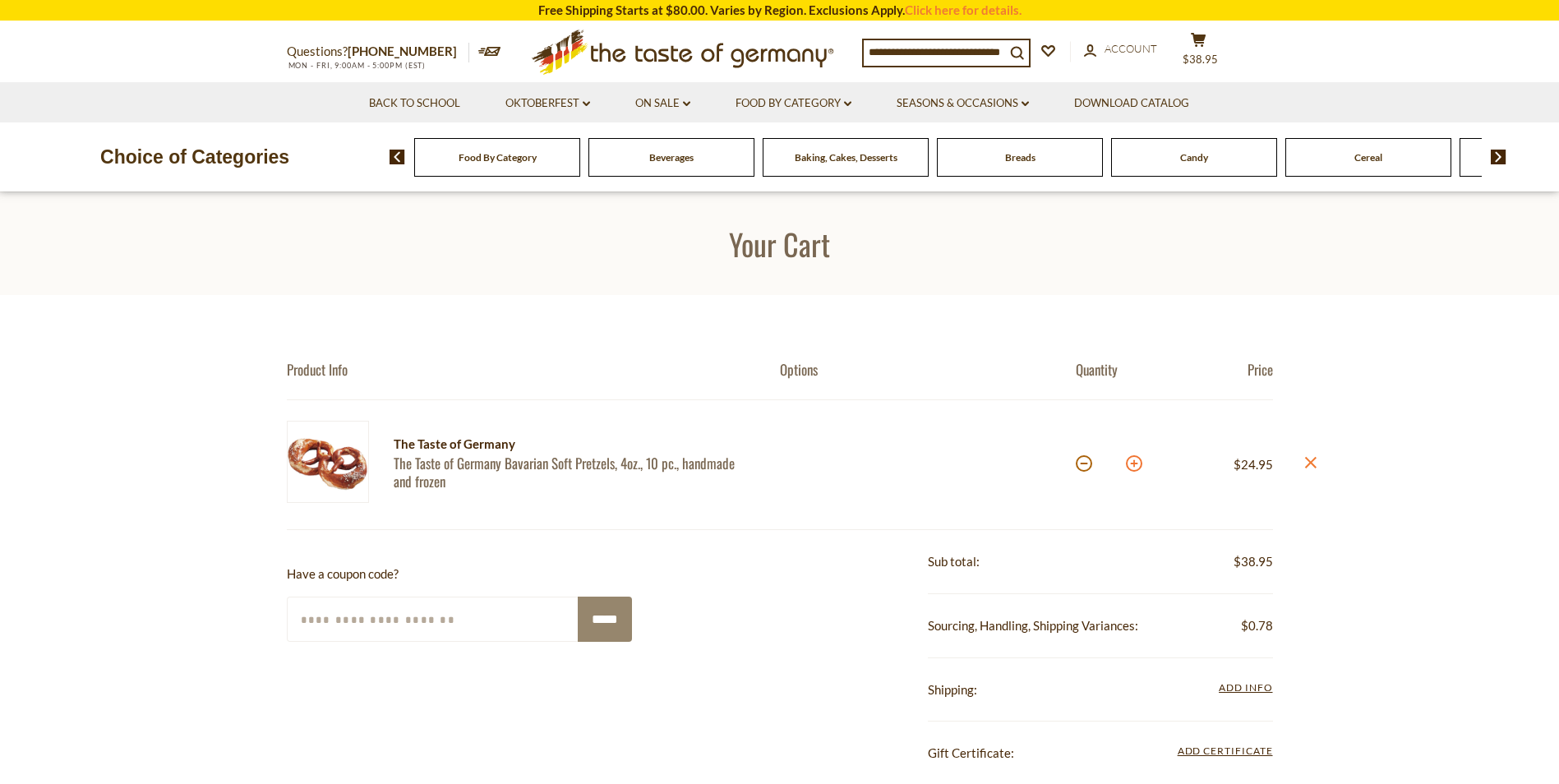
click at [1133, 464] on button at bounding box center [1134, 463] width 17 height 17
type input "*"
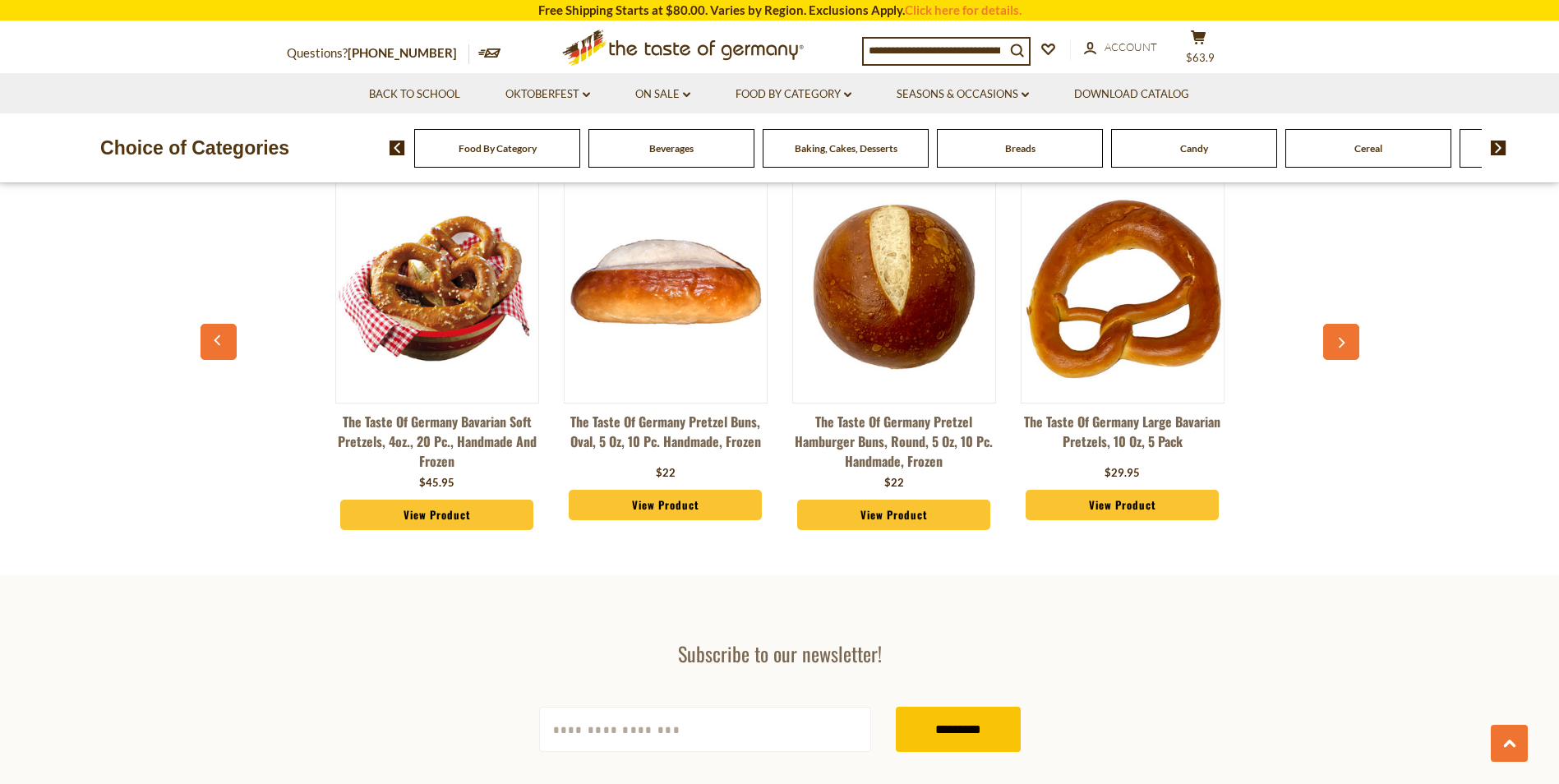
scroll to position [1314, 0]
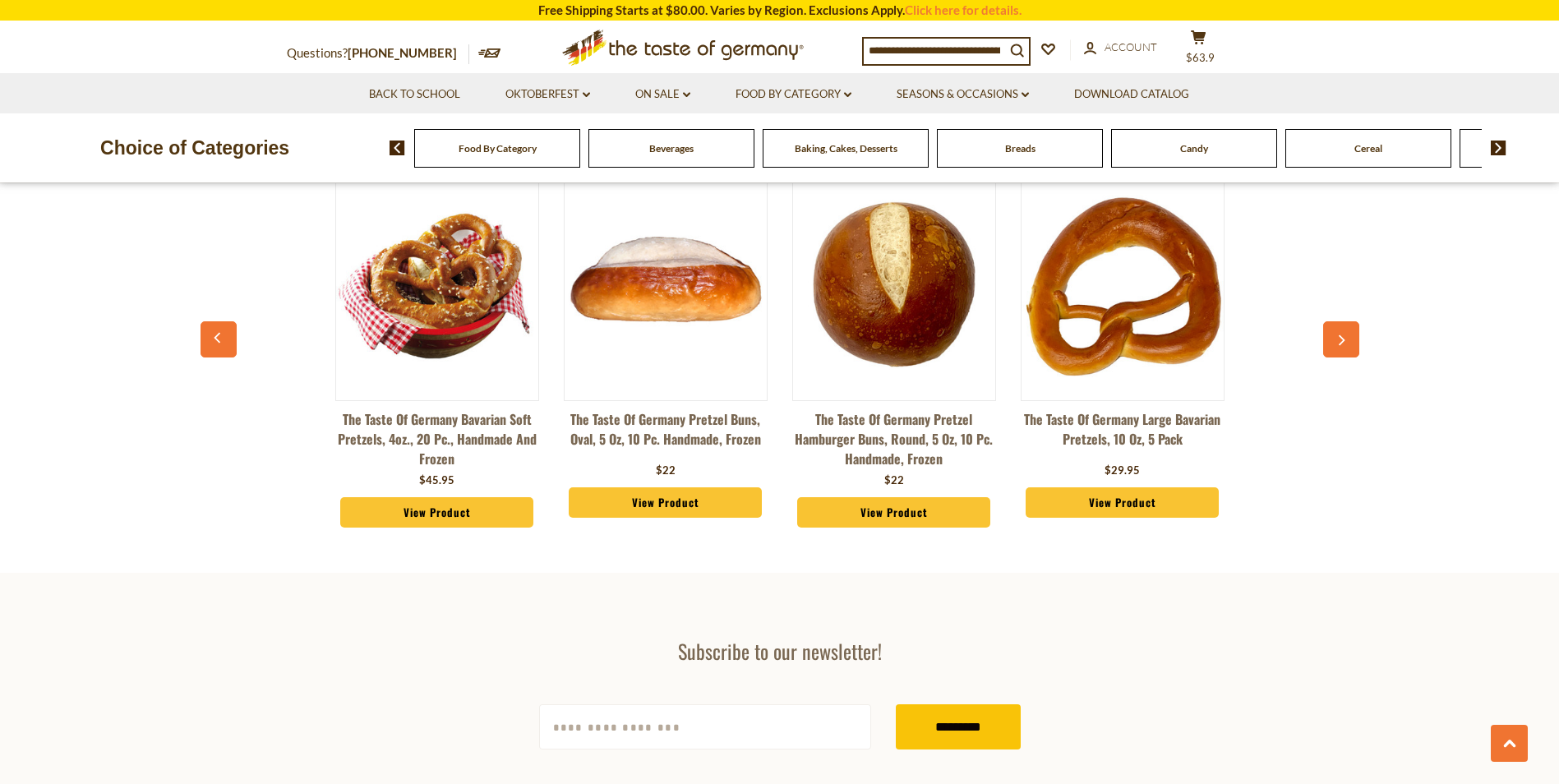
click at [432, 530] on div "The Taste of Germany Bavarian Soft Pretzels, 4oz., 20 pc., handmade and frozen …" at bounding box center [437, 353] width 204 height 381
